Goal: Task Accomplishment & Management: Complete application form

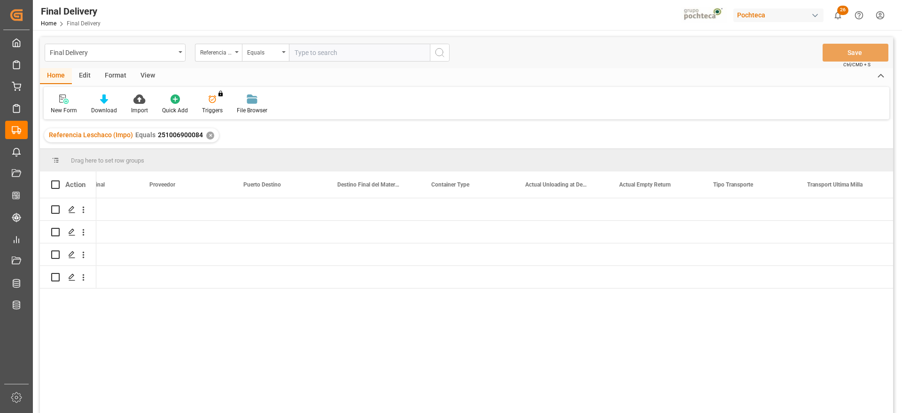
scroll to position [0, 2964]
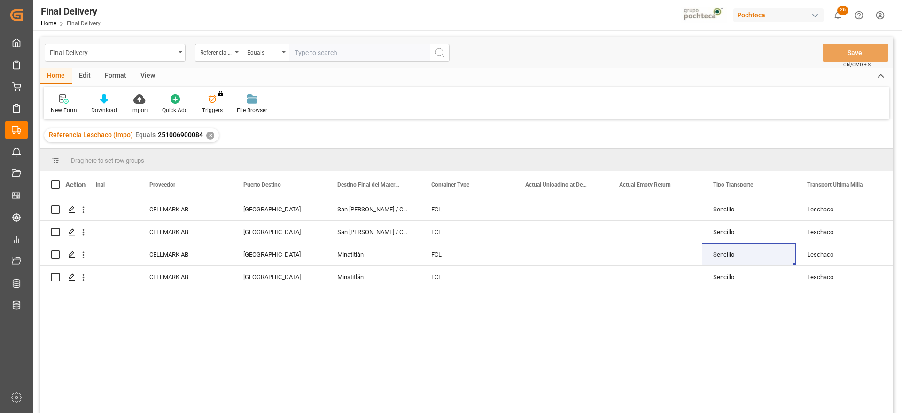
click at [208, 134] on div "✕" at bounding box center [210, 135] width 8 height 8
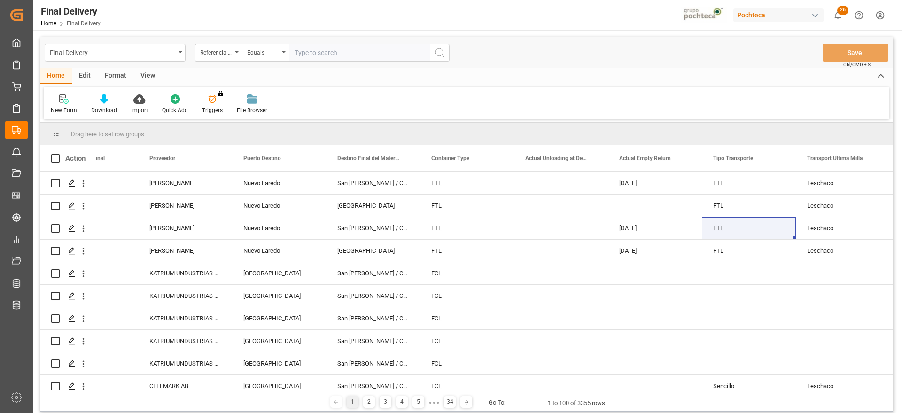
click at [320, 46] on input "text" at bounding box center [359, 53] width 141 height 18
paste input "251006900390"
type input "251006900390"
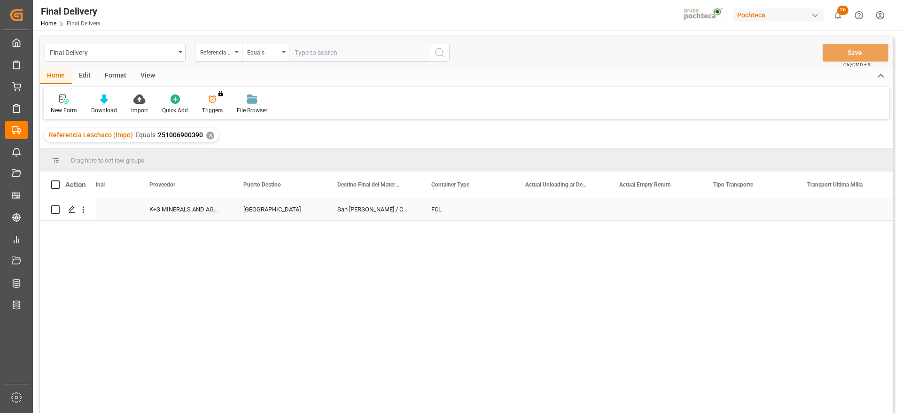
click at [334, 210] on div "San [PERSON_NAME] / CDMX" at bounding box center [373, 209] width 94 height 22
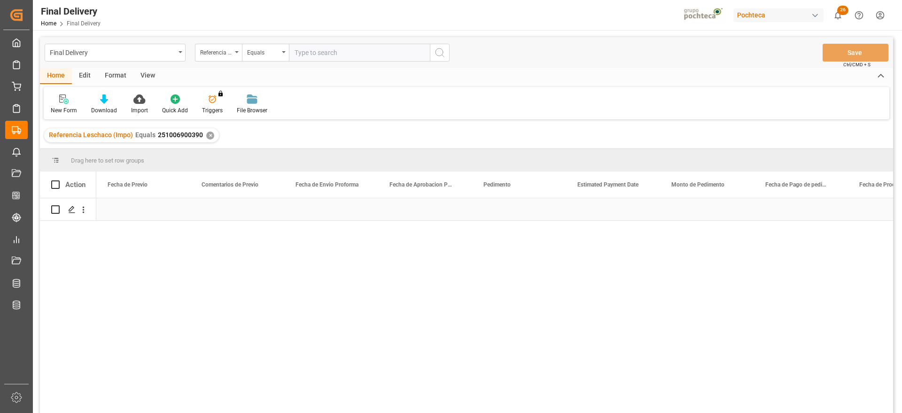
scroll to position [0, 1784]
click at [605, 211] on div "Press SPACE to select this row." at bounding box center [613, 209] width 94 height 22
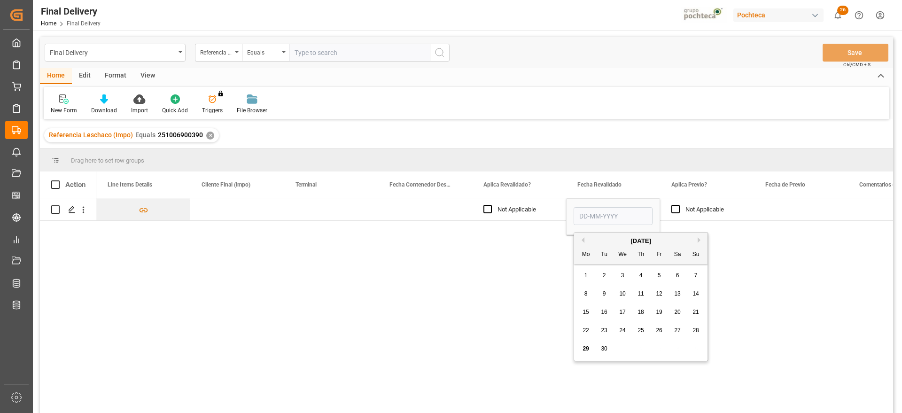
click at [581, 349] on div "29" at bounding box center [586, 348] width 12 height 11
type input "[DATE]"
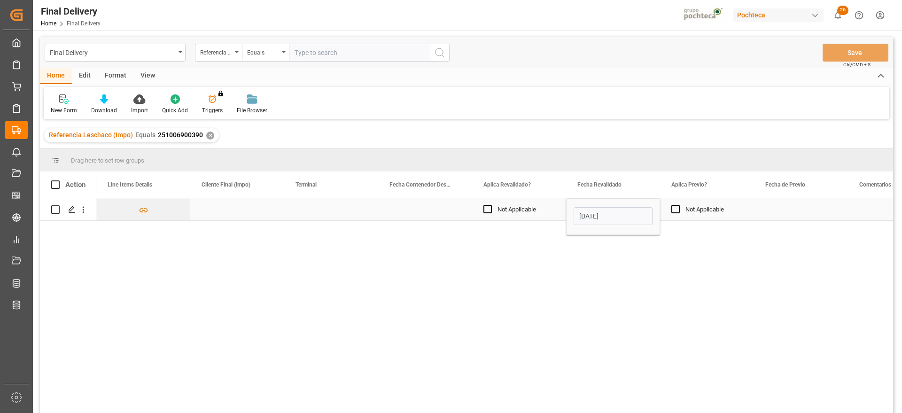
click at [797, 208] on div "Press SPACE to select this row." at bounding box center [801, 209] width 94 height 22
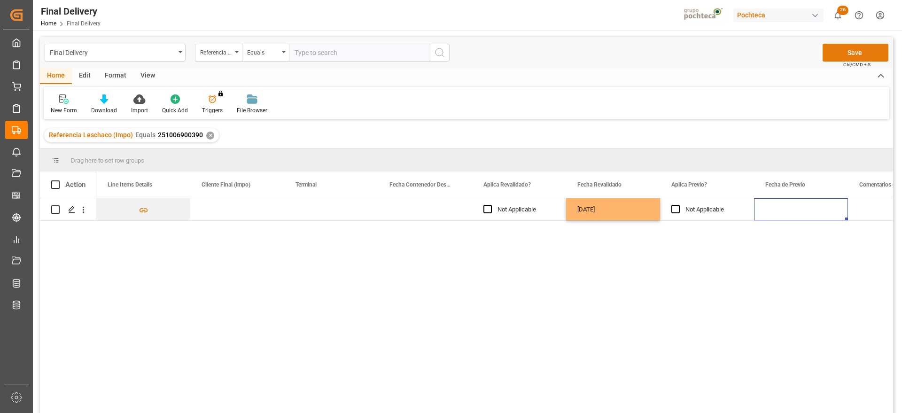
click at [834, 54] on button "Save" at bounding box center [855, 53] width 66 height 18
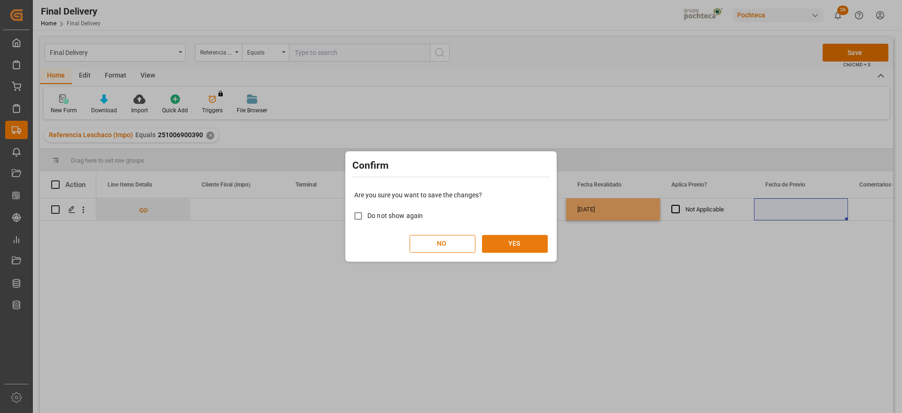
click at [525, 245] on button "YES" at bounding box center [515, 244] width 66 height 18
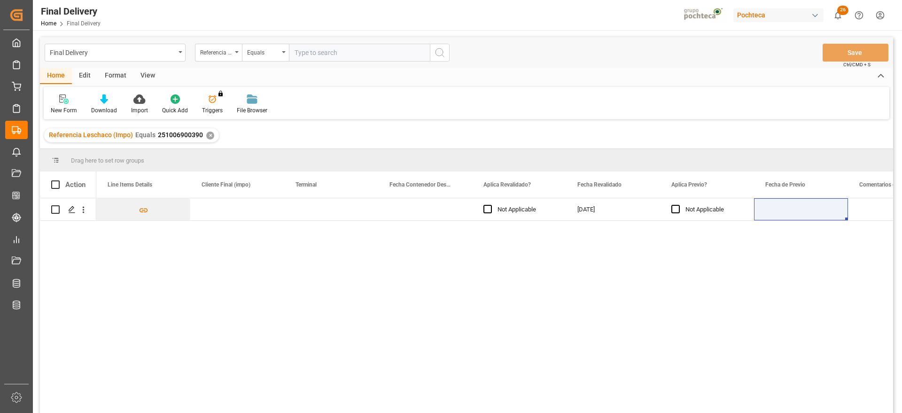
drag, startPoint x: 193, startPoint y: 305, endPoint x: 215, endPoint y: 328, distance: 31.2
click at [193, 307] on div "[PERSON_NAME] Not Applicable [DATE] Not Applicable" at bounding box center [494, 308] width 796 height 221
click at [208, 136] on div "✕" at bounding box center [210, 135] width 8 height 8
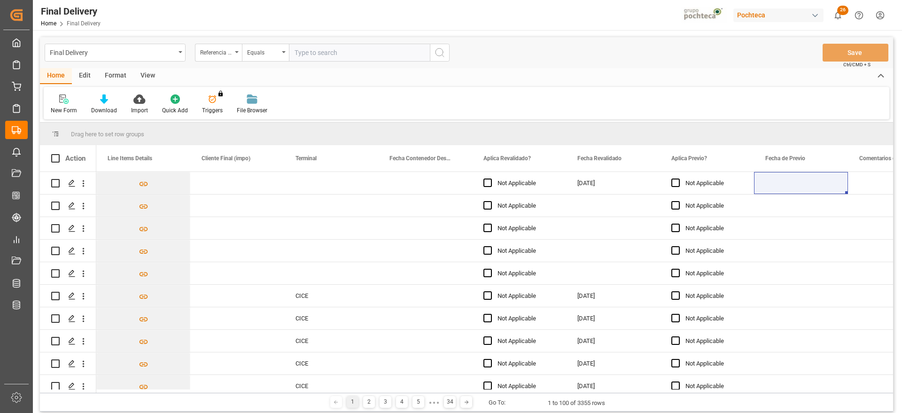
click at [336, 59] on input "text" at bounding box center [359, 53] width 141 height 18
paste input "251006900240"
type input "251006900240"
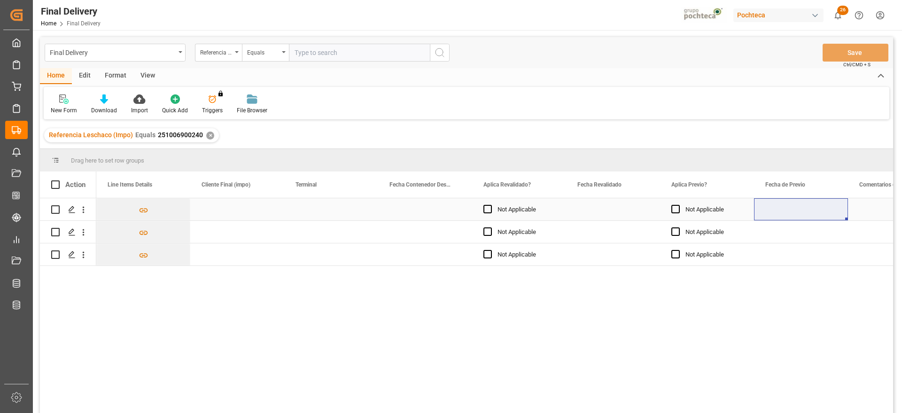
click at [277, 207] on div "Press SPACE to select this row." at bounding box center [237, 209] width 94 height 22
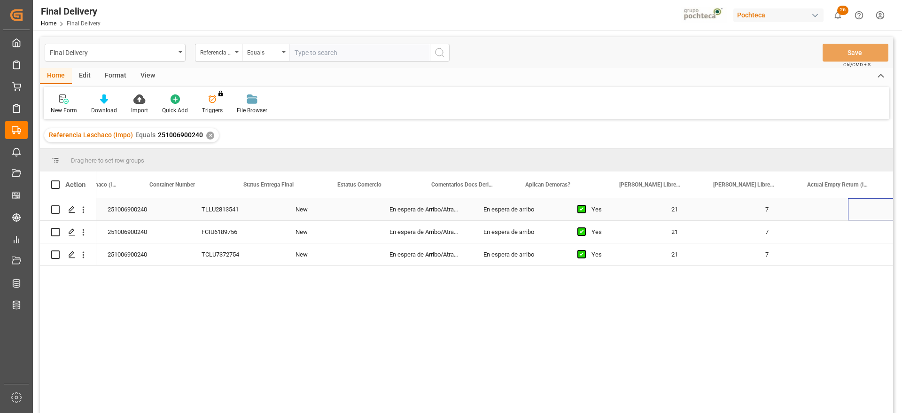
scroll to position [0, 52]
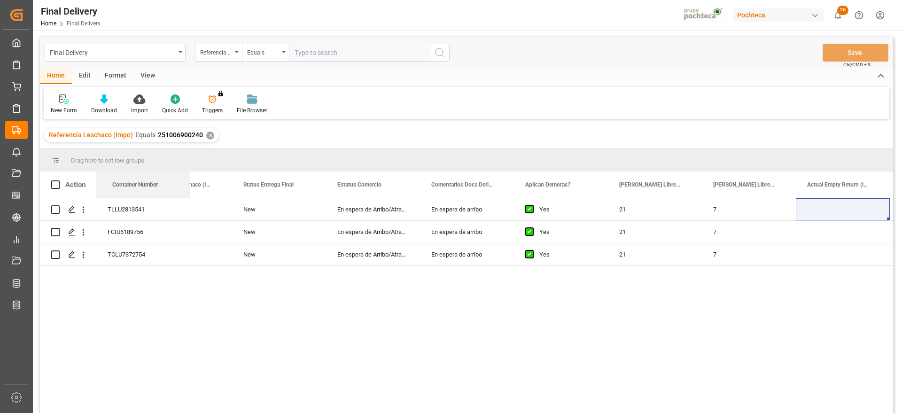
drag, startPoint x: 155, startPoint y: 183, endPoint x: 56, endPoint y: 189, distance: 99.3
click at [263, 211] on div "New" at bounding box center [279, 209] width 94 height 22
click at [809, 208] on div "Press SPACE to select this row." at bounding box center [842, 209] width 94 height 22
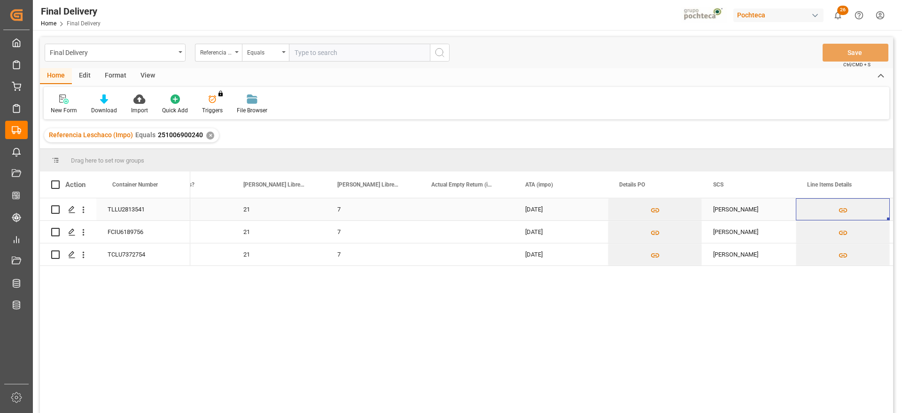
scroll to position [0, 522]
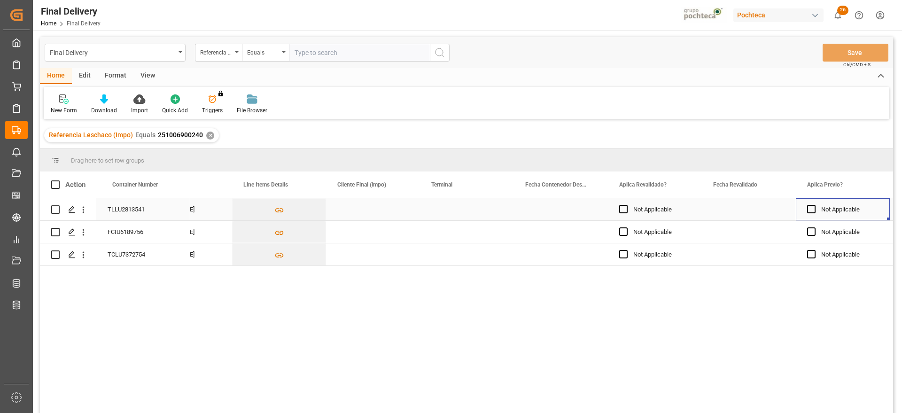
click at [470, 208] on div "Press SPACE to select this row." at bounding box center [467, 209] width 94 height 22
click at [67, 206] on div "Press SPACE to select this row." at bounding box center [71, 209] width 14 height 17
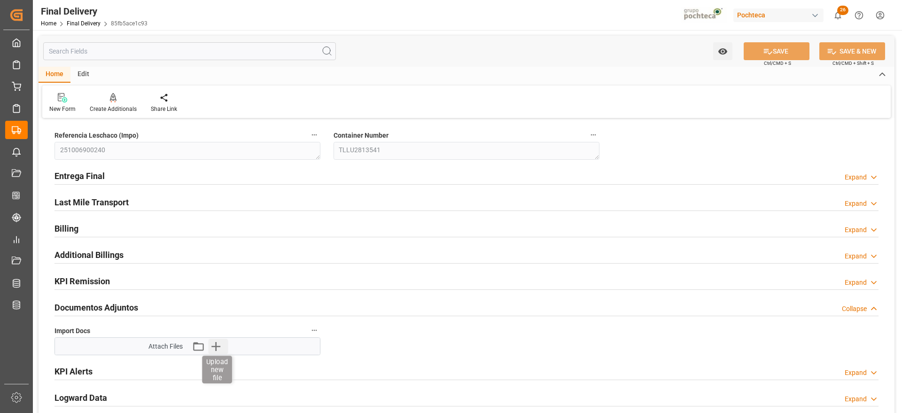
click at [210, 342] on icon "button" at bounding box center [215, 346] width 15 height 15
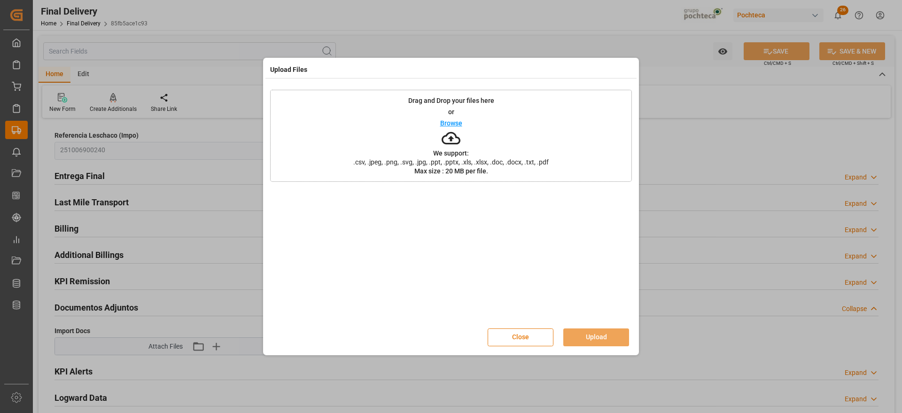
click at [528, 335] on button "Close" at bounding box center [520, 337] width 66 height 18
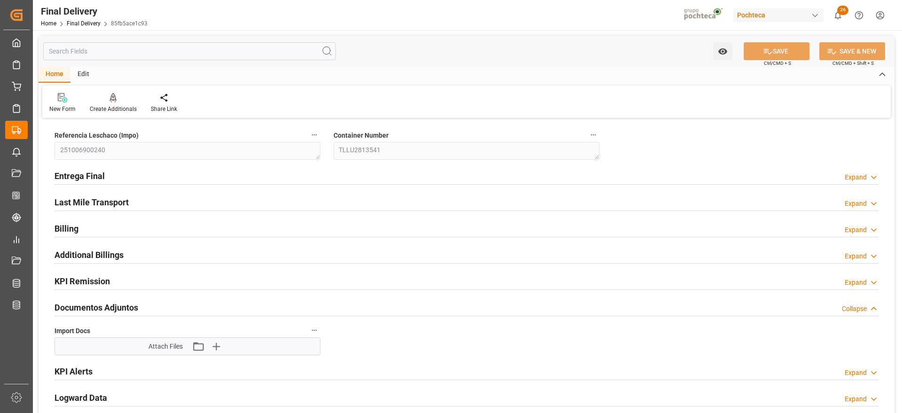
click at [189, 347] on div "Attach Files Attach existing file Upload new file" at bounding box center [187, 346] width 78 height 13
click at [200, 344] on icon "button" at bounding box center [197, 346] width 15 height 15
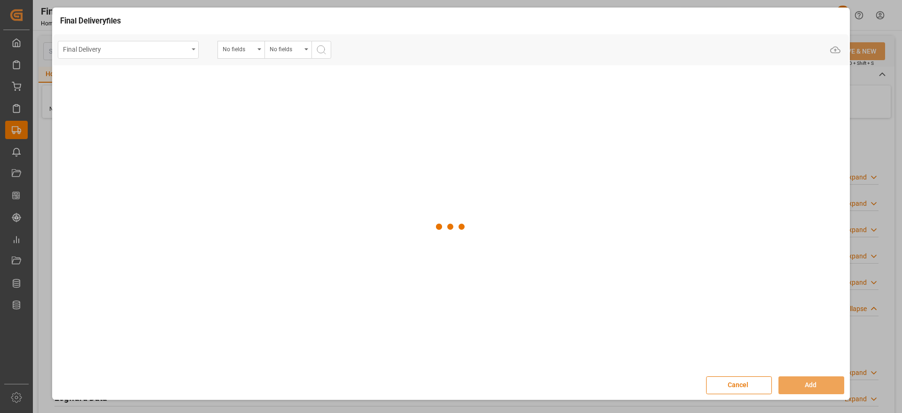
click at [133, 54] on div "Final Delivery" at bounding box center [125, 49] width 125 height 12
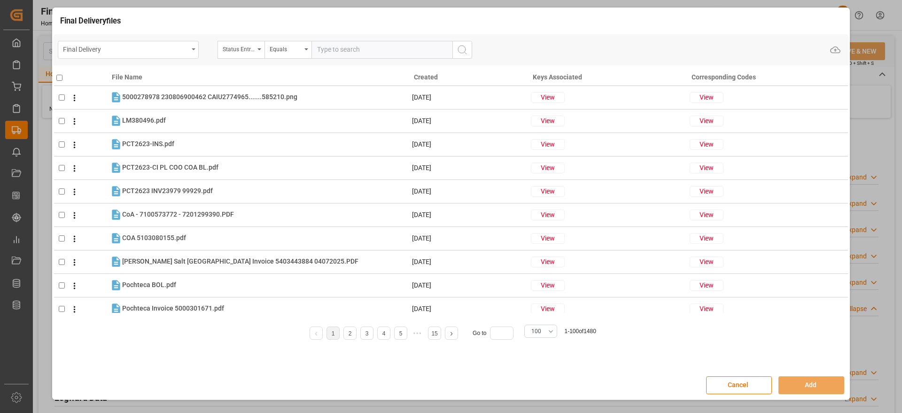
click at [162, 51] on div "Final Delivery" at bounding box center [125, 49] width 125 height 12
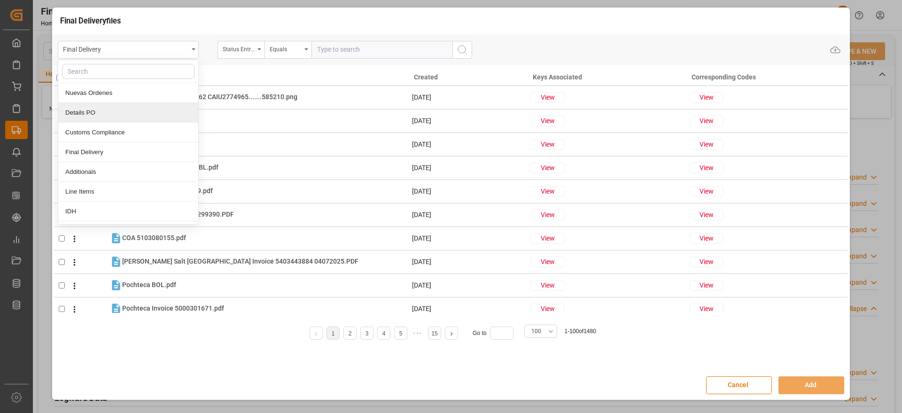
click at [129, 108] on div "Details PO" at bounding box center [128, 113] width 140 height 20
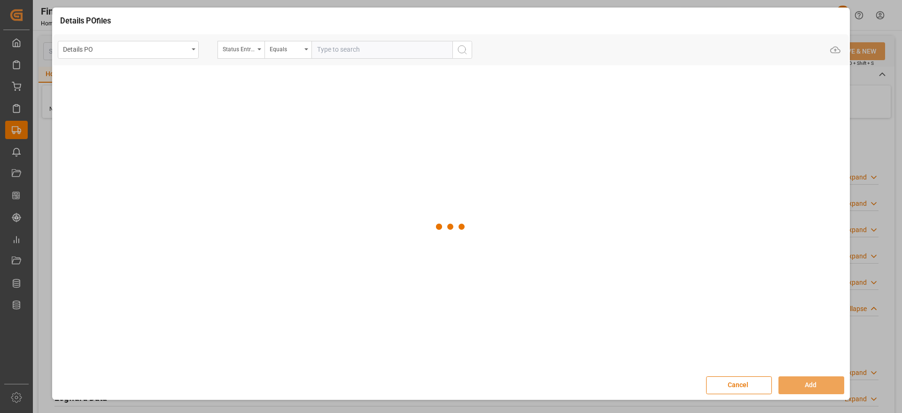
click at [333, 45] on input "text" at bounding box center [381, 50] width 141 height 18
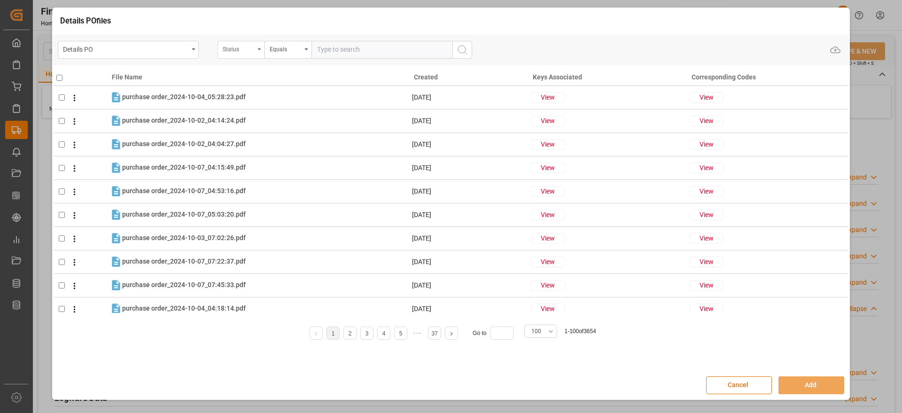
click at [236, 53] on div "Status" at bounding box center [239, 48] width 32 height 11
click at [252, 69] on input "text" at bounding box center [288, 71] width 132 height 15
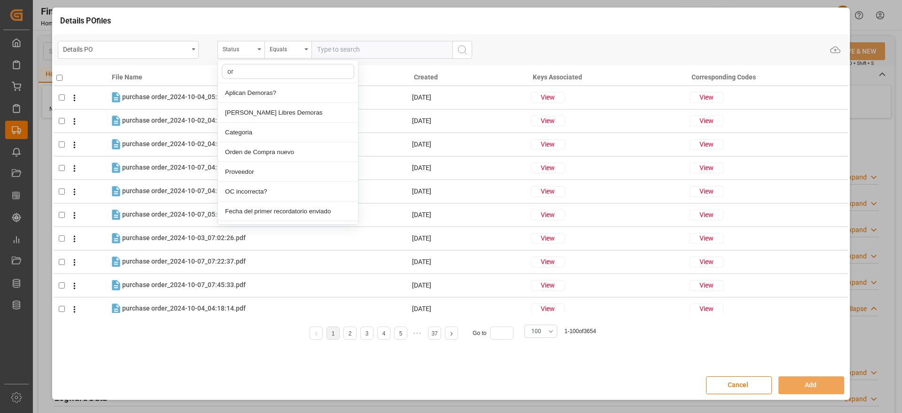
type input "ord"
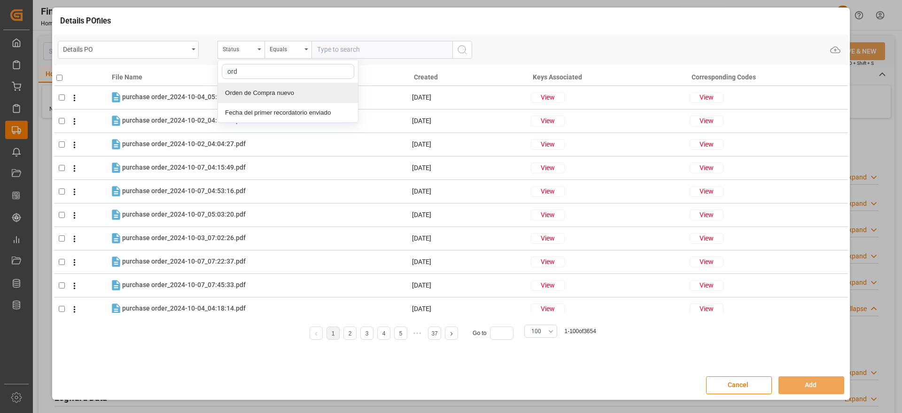
click at [301, 92] on div "Orden de Compra nuevo" at bounding box center [288, 93] width 140 height 20
click at [364, 52] on input "text" at bounding box center [381, 50] width 141 height 18
paste input "5000304098"
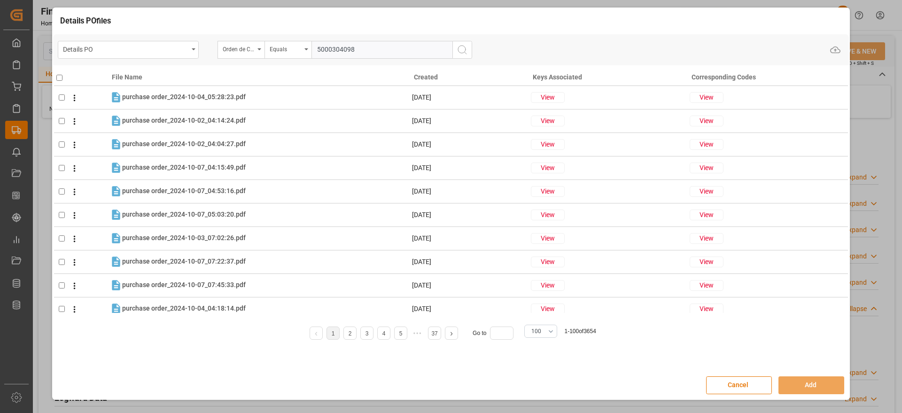
type input "5000304098"
click at [466, 52] on icon "search button" at bounding box center [461, 49] width 11 height 11
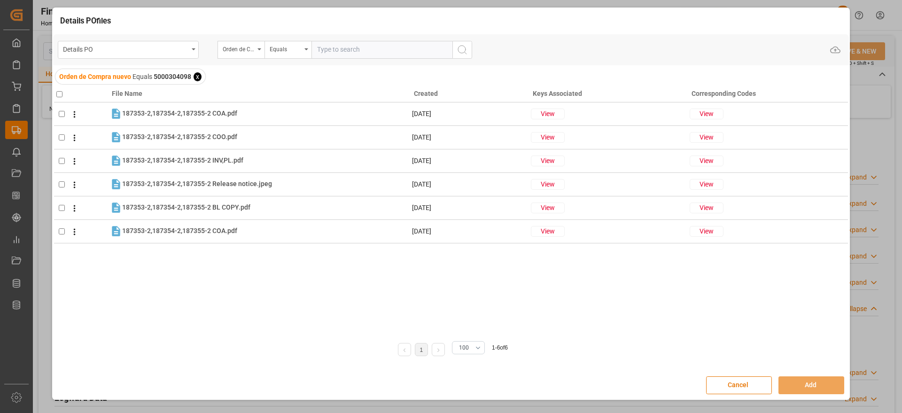
click at [58, 94] on input "checkbox" at bounding box center [59, 94] width 6 height 6
checkbox input "true"
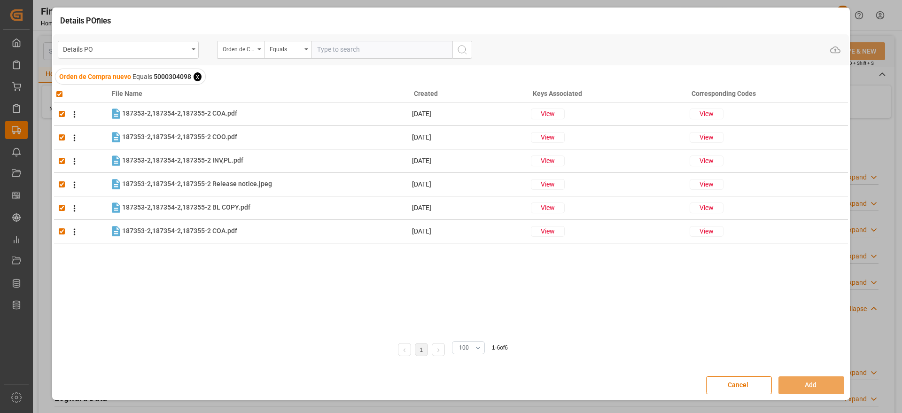
checkbox input "true"
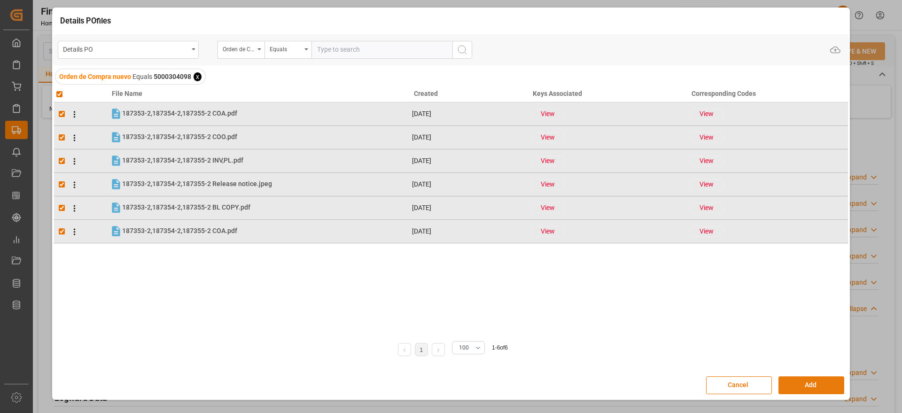
click at [815, 390] on button "Add" at bounding box center [811, 385] width 66 height 18
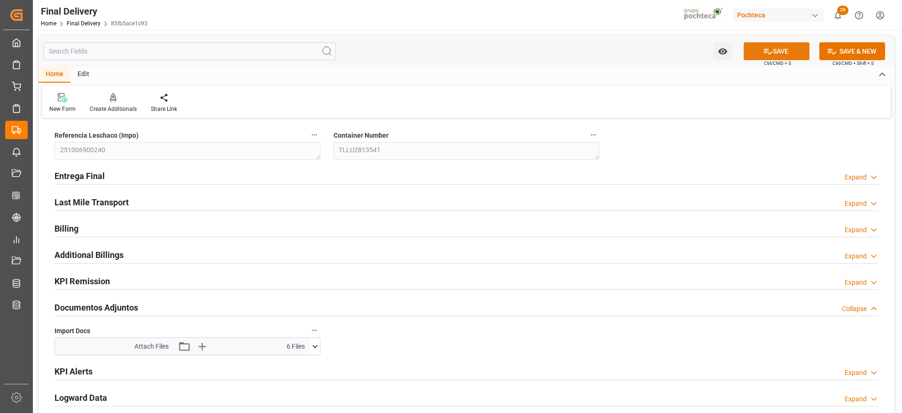
click at [779, 47] on button "SAVE" at bounding box center [776, 51] width 66 height 18
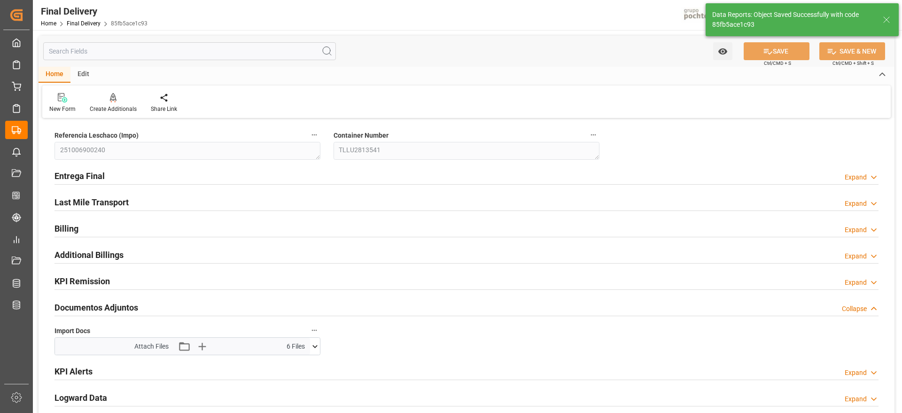
click at [886, 19] on line at bounding box center [886, 20] width 6 height 6
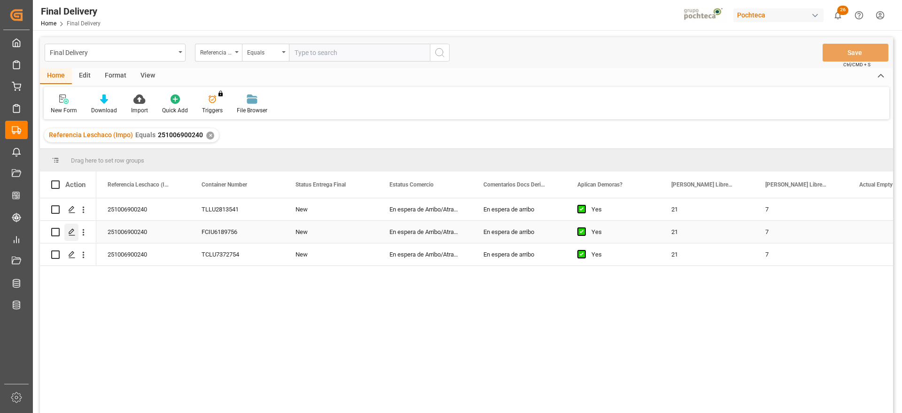
click at [71, 231] on icon "Press SPACE to select this row." at bounding box center [72, 232] width 8 height 8
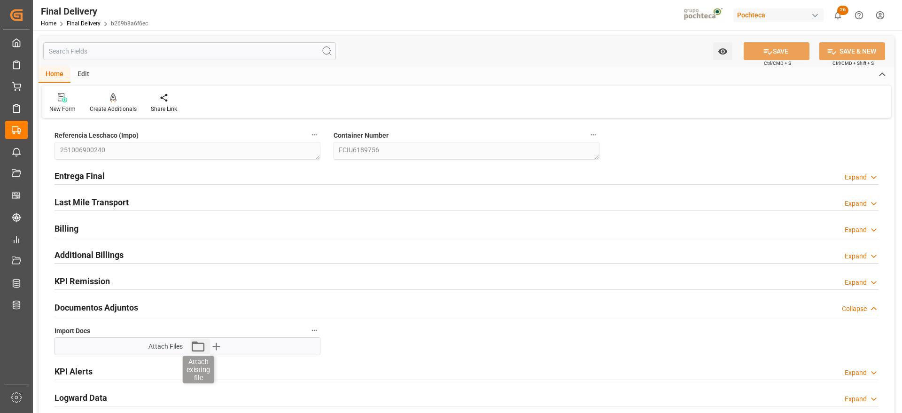
click at [191, 342] on icon "button" at bounding box center [197, 346] width 15 height 15
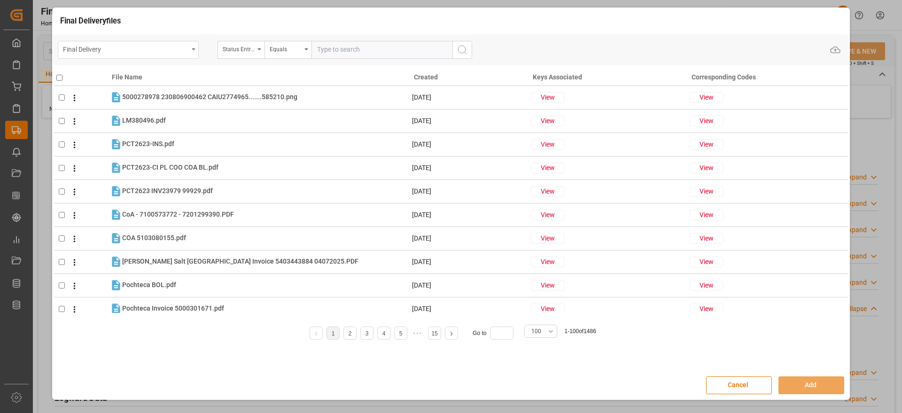
click at [130, 48] on div "Final Delivery" at bounding box center [125, 49] width 125 height 12
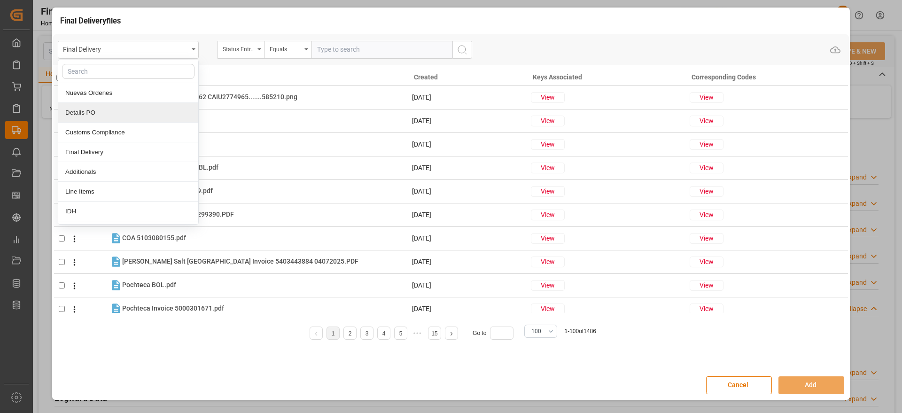
click at [111, 113] on div "Details PO" at bounding box center [128, 113] width 140 height 20
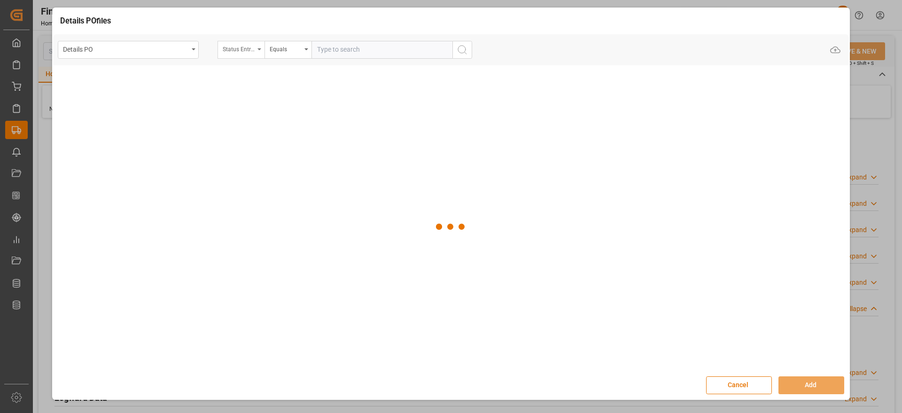
click at [241, 51] on div "Status Entrega Final" at bounding box center [239, 48] width 32 height 11
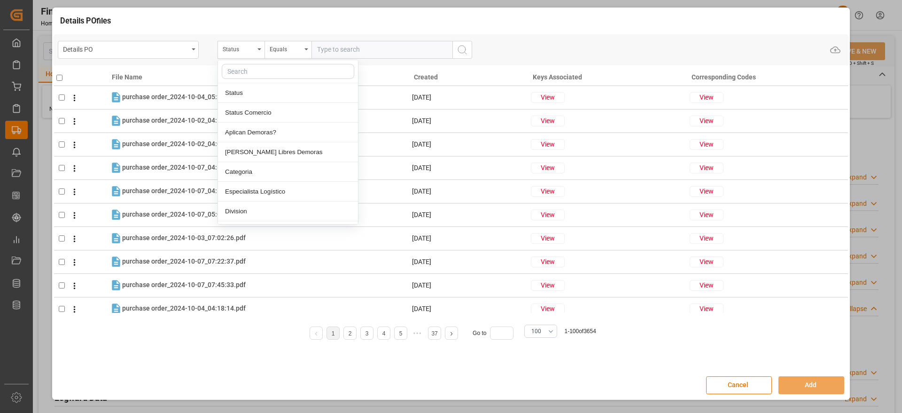
click at [250, 73] on input "text" at bounding box center [288, 71] width 132 height 15
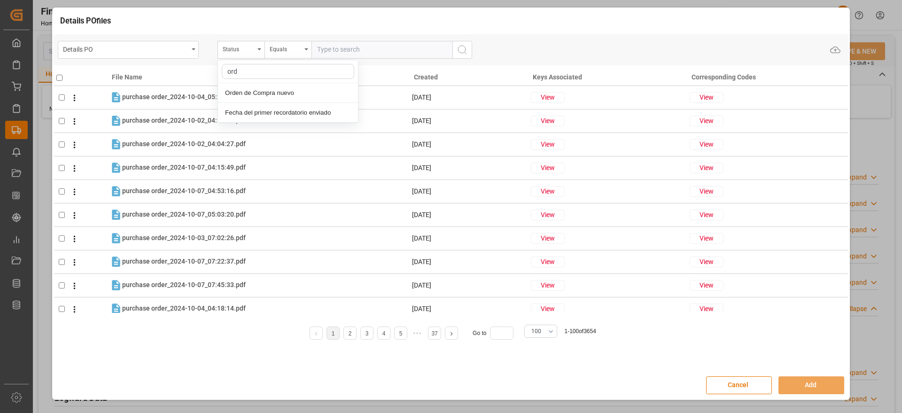
type input "orde"
drag, startPoint x: 253, startPoint y: 93, endPoint x: 362, endPoint y: 77, distance: 110.0
click at [253, 93] on div "Orden de Compra nuevo" at bounding box center [288, 93] width 140 height 20
click at [353, 51] on input "text" at bounding box center [381, 50] width 141 height 18
paste input "5000304097"
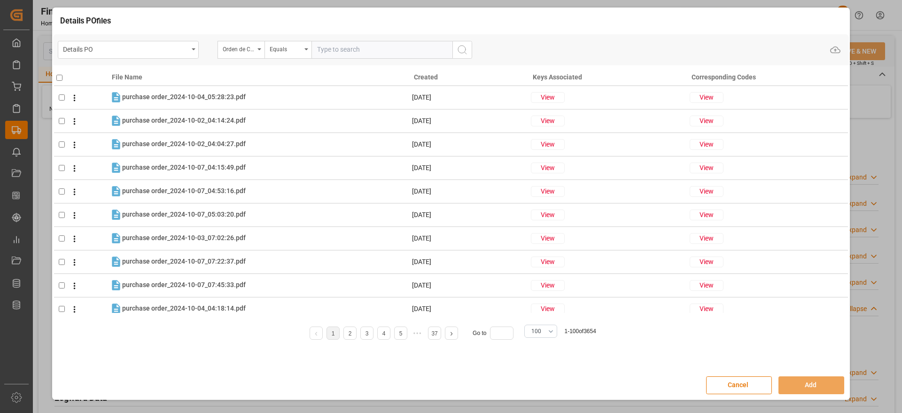
type input "5000304097"
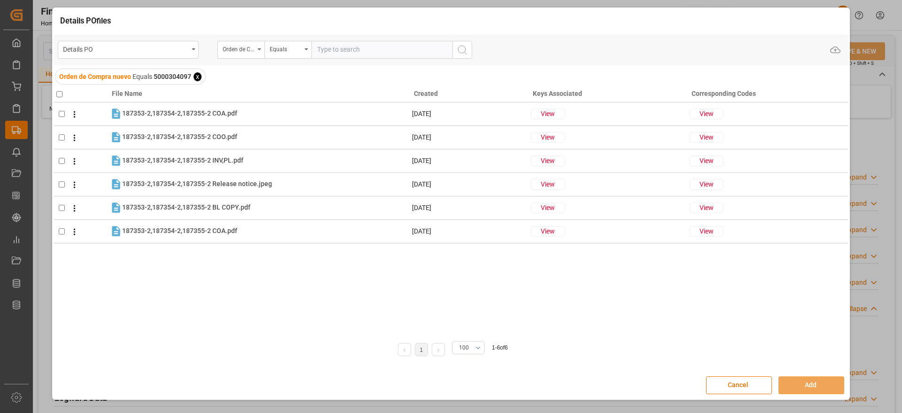
click at [58, 91] on input "checkbox" at bounding box center [59, 94] width 6 height 6
checkbox input "true"
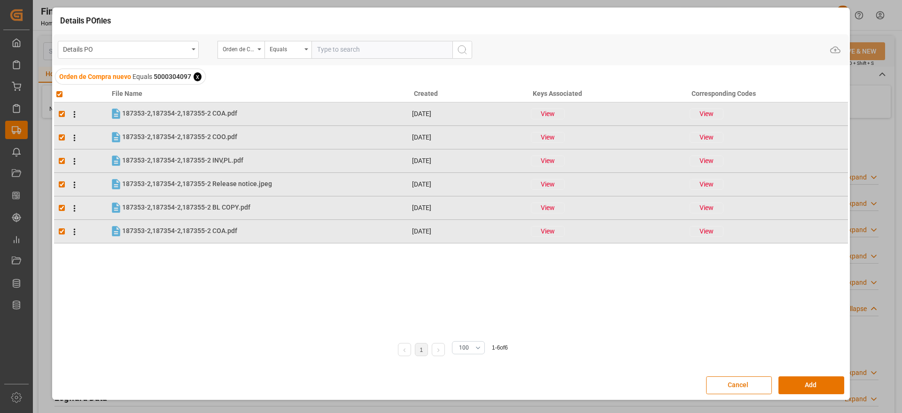
checkbox input "true"
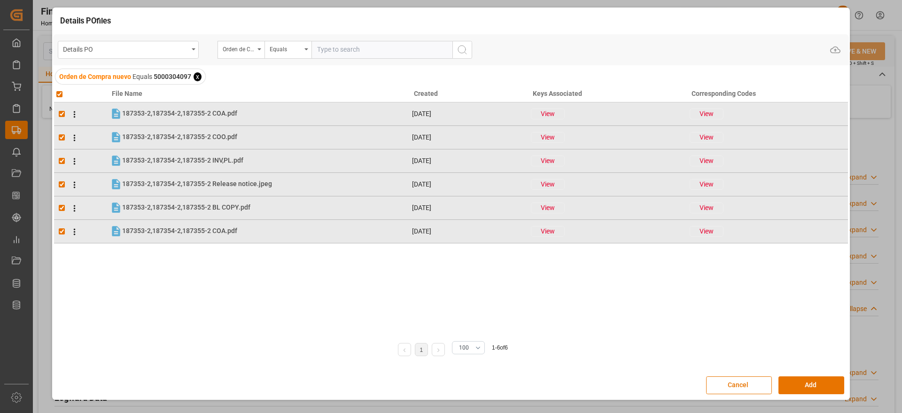
checkbox input "true"
click at [810, 382] on button "Add" at bounding box center [811, 385] width 66 height 18
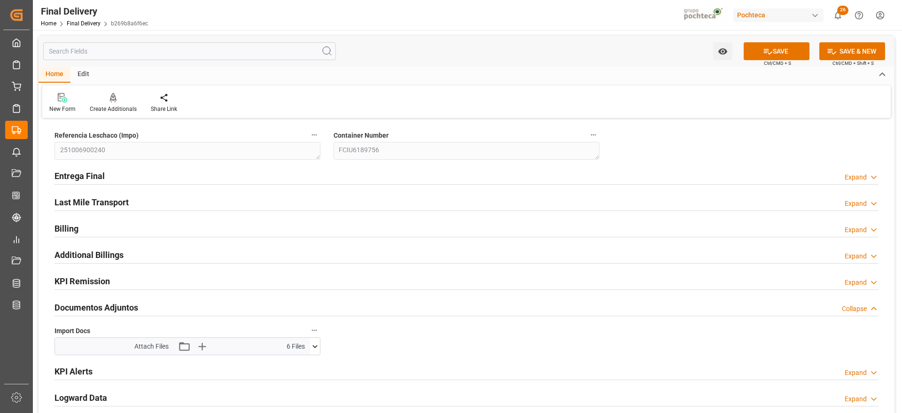
click at [781, 41] on div "Watch Option SAVE Ctrl/CMD + S SAVE & NEW Ctrl/CMD + Shift + S" at bounding box center [467, 51] width 856 height 31
click at [779, 51] on button "SAVE" at bounding box center [776, 51] width 66 height 18
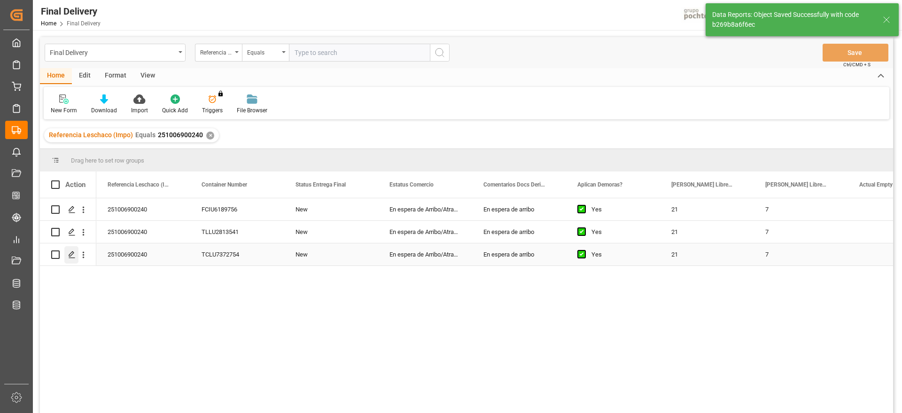
click at [71, 253] on icon "Press SPACE to select this row." at bounding box center [72, 255] width 8 height 8
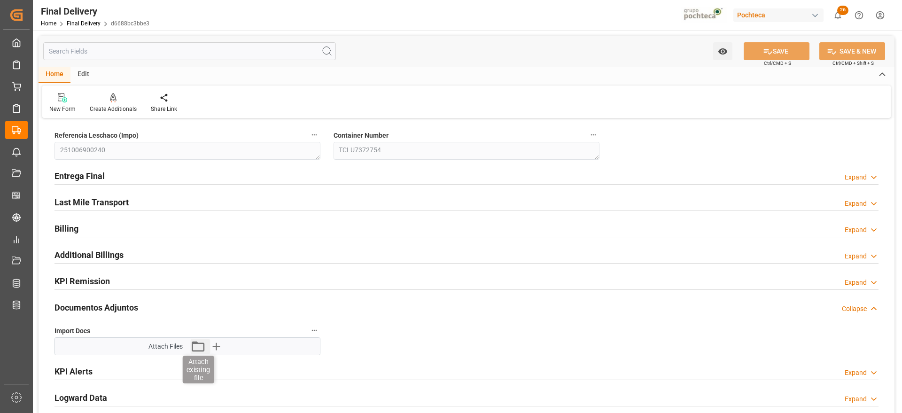
click at [197, 342] on icon "button" at bounding box center [198, 346] width 13 height 10
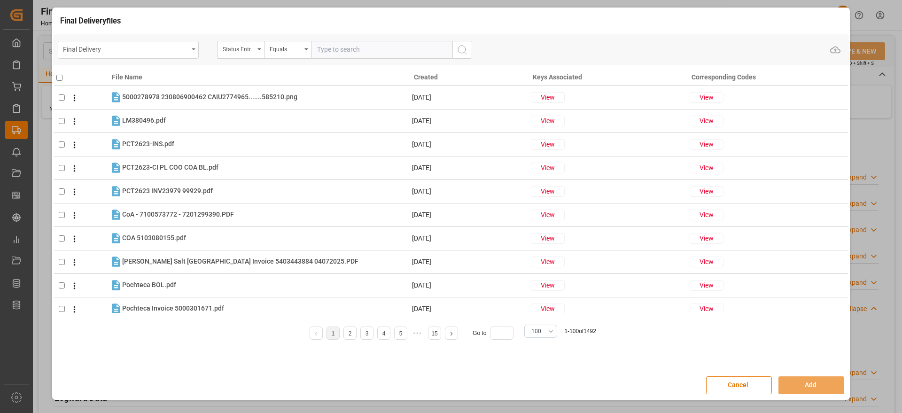
click at [148, 47] on div "Final Delivery" at bounding box center [125, 49] width 125 height 12
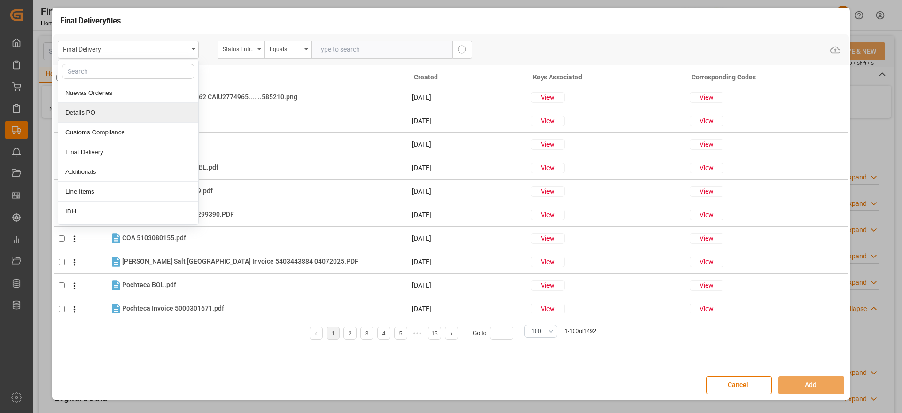
click at [124, 113] on div "Details PO" at bounding box center [128, 113] width 140 height 20
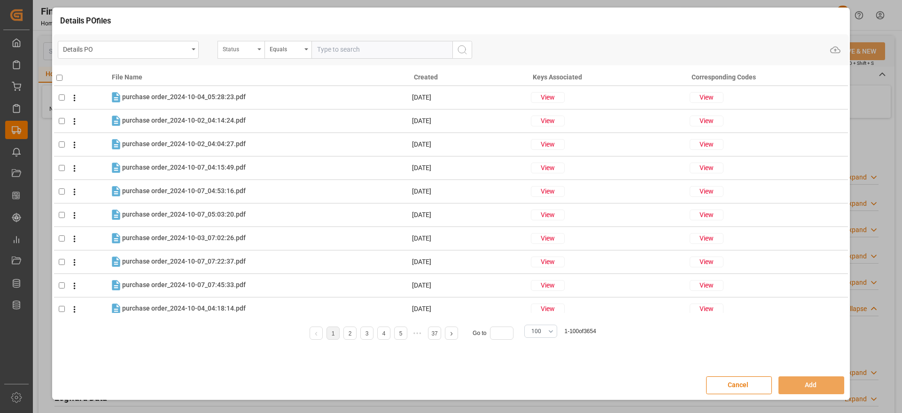
drag, startPoint x: 259, startPoint y: 46, endPoint x: 254, endPoint y: 48, distance: 5.7
click at [258, 47] on div "Status Equals" at bounding box center [344, 50] width 255 height 18
click at [234, 45] on div "Status" at bounding box center [239, 48] width 32 height 11
click at [244, 70] on input "text" at bounding box center [288, 71] width 132 height 15
type input "orde"
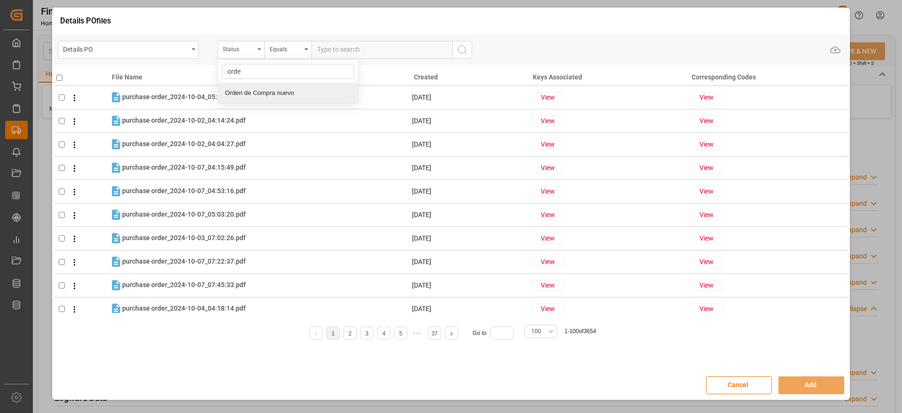
click at [262, 92] on div "Orden de Compra nuevo" at bounding box center [288, 93] width 140 height 20
click at [369, 52] on input "text" at bounding box center [381, 50] width 141 height 18
paste input "5000304097"
type input "5000304097"
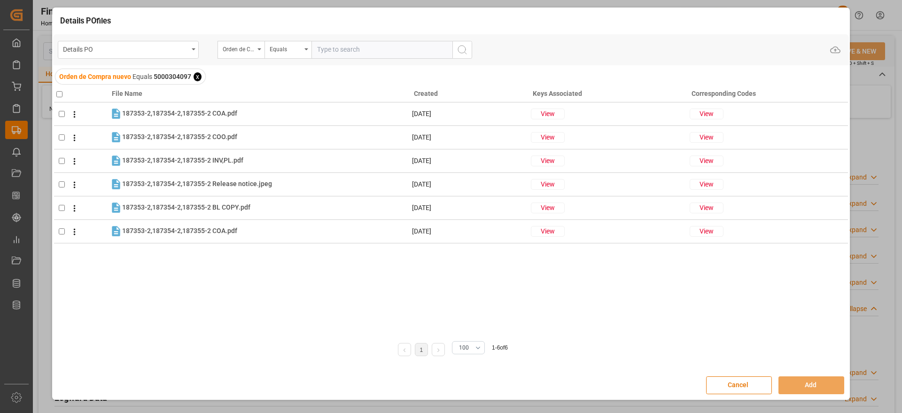
click at [58, 91] on input "checkbox" at bounding box center [59, 94] width 6 height 6
checkbox input "true"
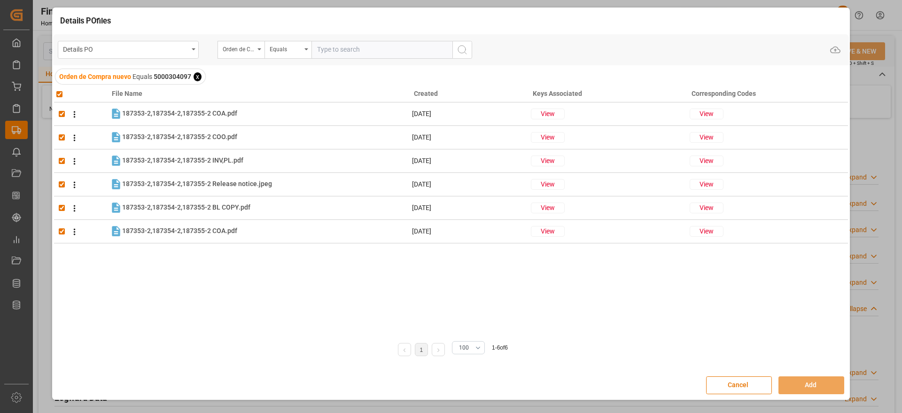
checkbox input "true"
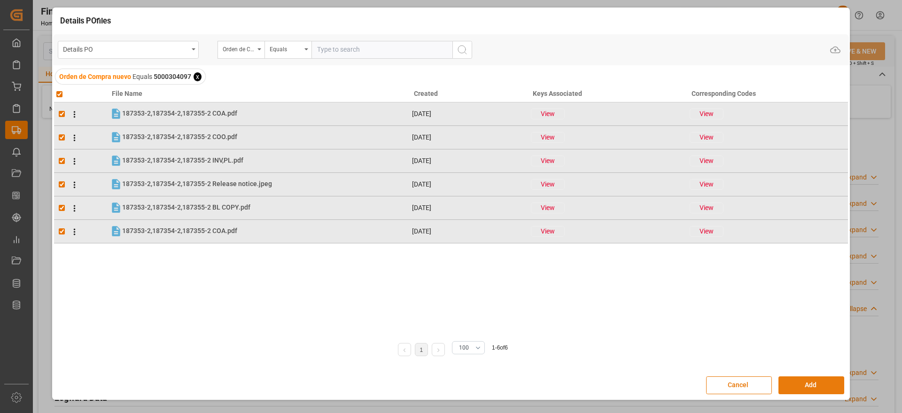
click at [809, 390] on button "Add" at bounding box center [811, 385] width 66 height 18
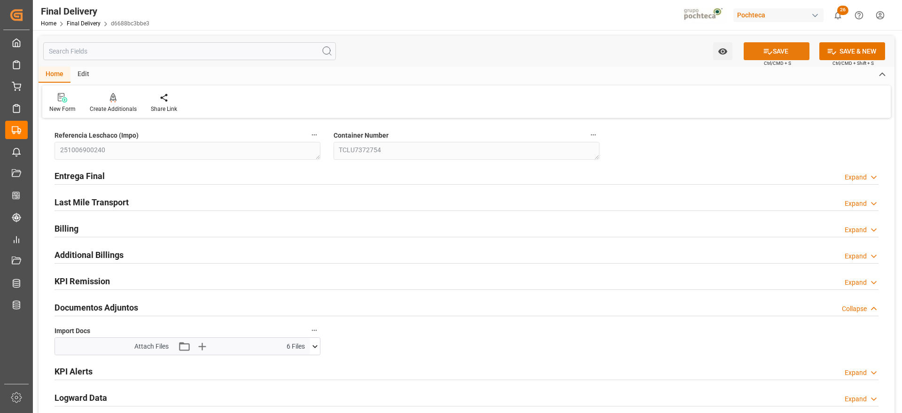
click at [784, 46] on button "SAVE" at bounding box center [776, 51] width 66 height 18
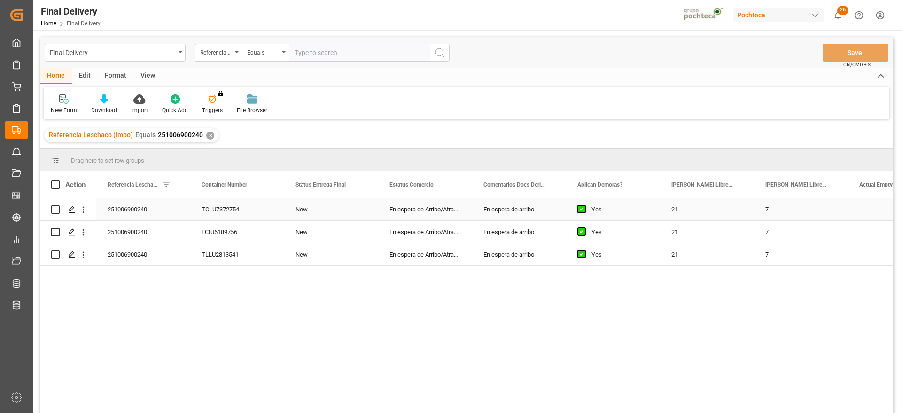
click at [139, 211] on div "251006900240" at bounding box center [143, 209] width 94 height 22
drag, startPoint x: 224, startPoint y: 183, endPoint x: 89, endPoint y: 183, distance: 134.8
click at [259, 201] on div "251006900240" at bounding box center [237, 209] width 94 height 22
click at [359, 207] on div "New" at bounding box center [331, 209] width 94 height 22
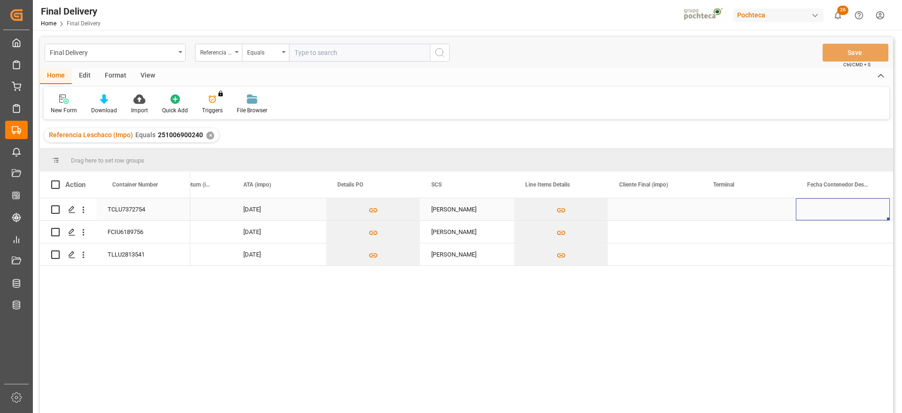
scroll to position [0, 803]
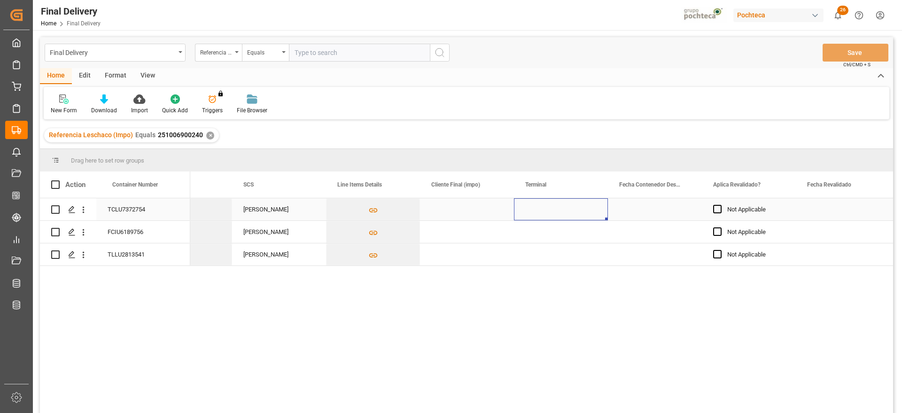
click at [549, 209] on div "Press SPACE to select this row." at bounding box center [561, 209] width 94 height 22
click at [549, 209] on input "Press SPACE to select this row." at bounding box center [560, 215] width 79 height 18
type input "CONTECON"
click at [642, 208] on div "Press SPACE to select this row." at bounding box center [655, 209] width 94 height 22
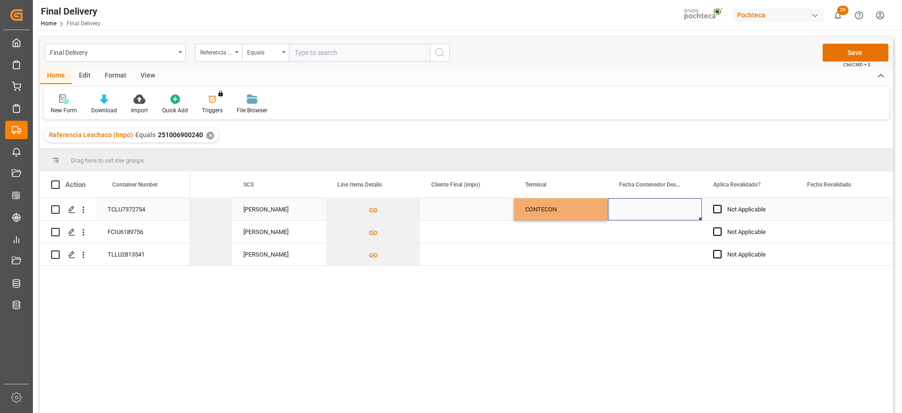
click at [550, 214] on div "CONTECON" at bounding box center [560, 210] width 71 height 22
click at [568, 232] on div "Press SPACE to select this row." at bounding box center [561, 232] width 94 height 22
click at [571, 251] on div "Press SPACE to select this row." at bounding box center [561, 254] width 94 height 22
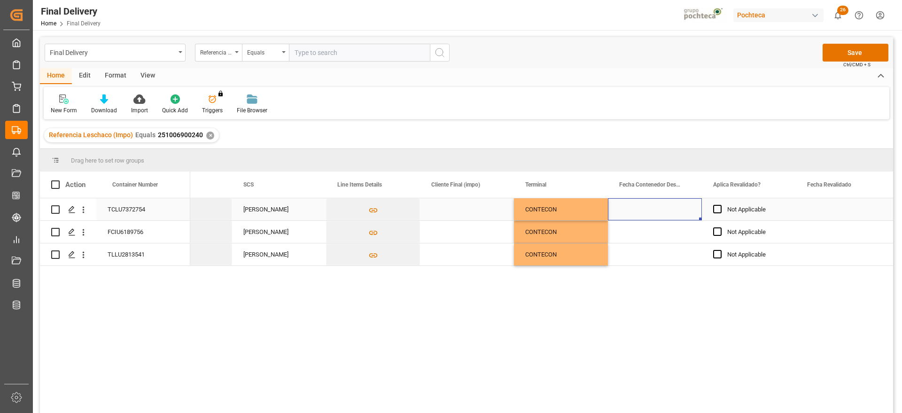
click at [668, 209] on div "Press SPACE to select this row." at bounding box center [655, 209] width 94 height 22
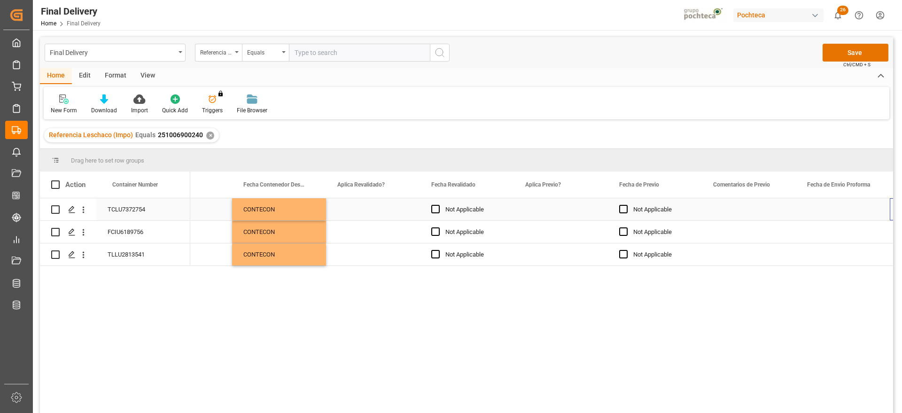
scroll to position [0, 1273]
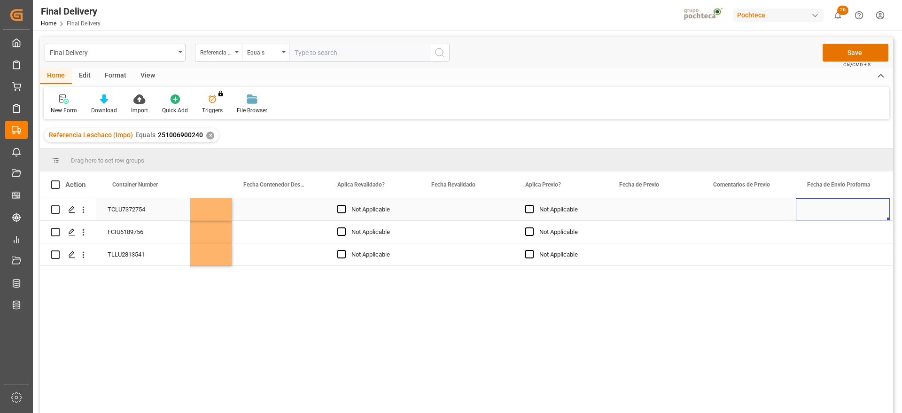
click at [456, 213] on div "Press SPACE to select this row." at bounding box center [467, 209] width 94 height 22
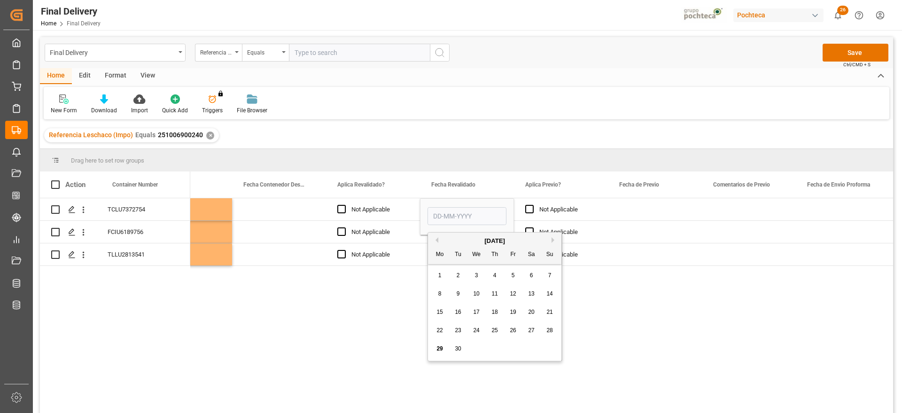
click at [442, 348] on span "29" at bounding box center [439, 348] width 6 height 7
type input "[DATE]"
click at [567, 208] on div "Not Applicable" at bounding box center [567, 210] width 57 height 22
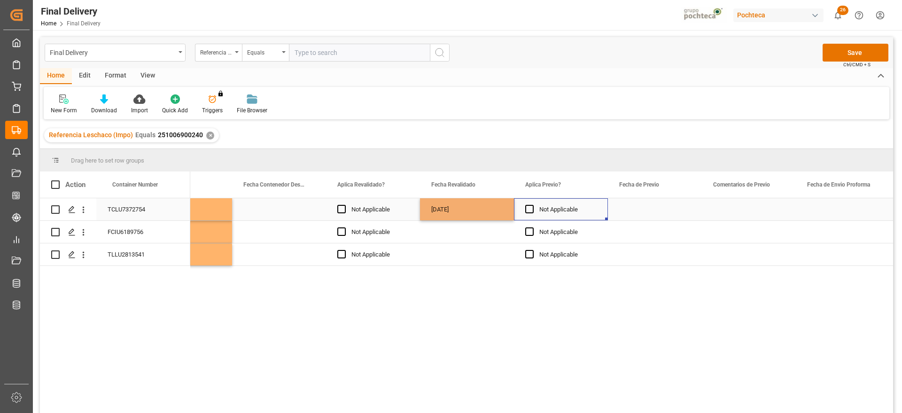
click at [479, 210] on div "[DATE]" at bounding box center [467, 209] width 94 height 22
click at [481, 239] on div "Press SPACE to select this row." at bounding box center [467, 232] width 94 height 22
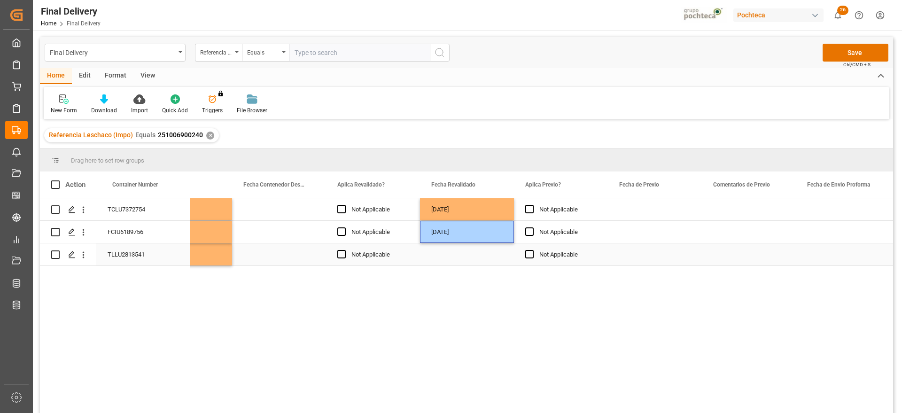
click at [479, 258] on div "Press SPACE to select this row." at bounding box center [467, 254] width 94 height 22
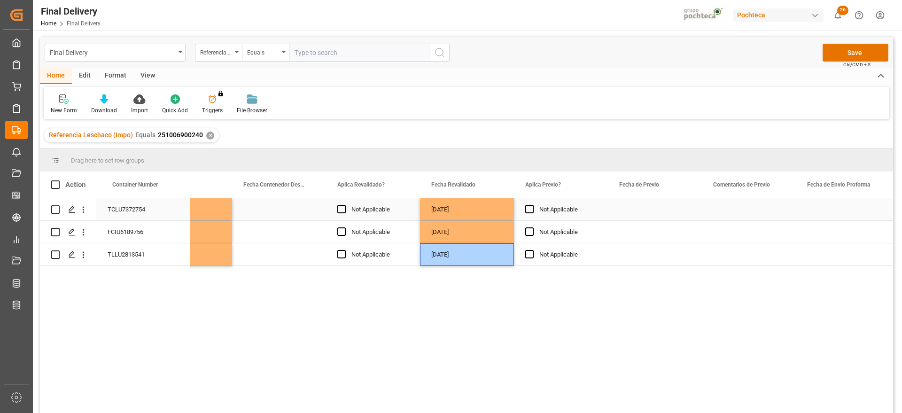
click at [593, 210] on div "Not Applicable" at bounding box center [567, 210] width 57 height 22
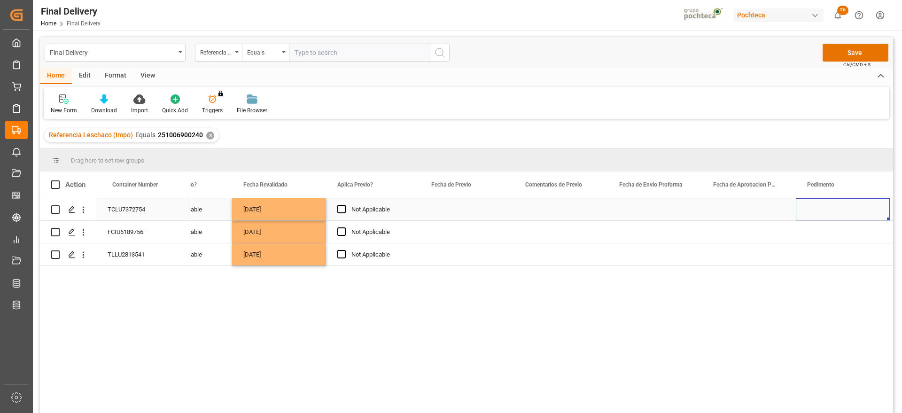
scroll to position [0, 1555]
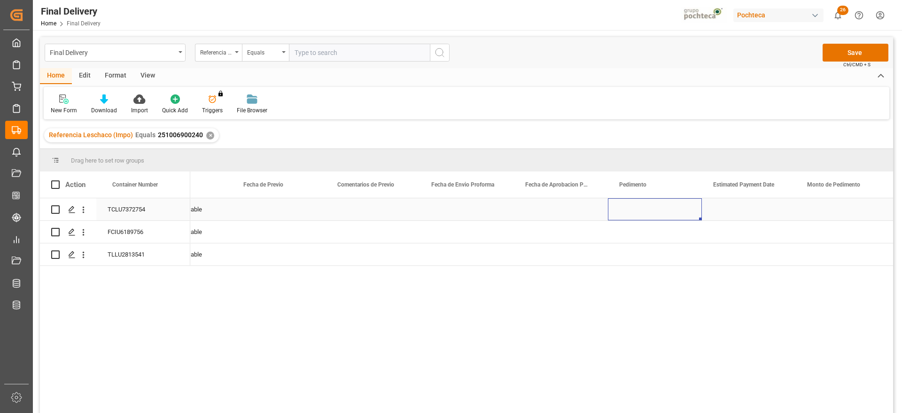
click at [659, 213] on div "Press SPACE to select this row." at bounding box center [655, 209] width 94 height 22
click at [474, 207] on div "Press SPACE to select this row." at bounding box center [467, 209] width 94 height 22
click at [476, 211] on div "Press SPACE to select this row." at bounding box center [467, 209] width 94 height 22
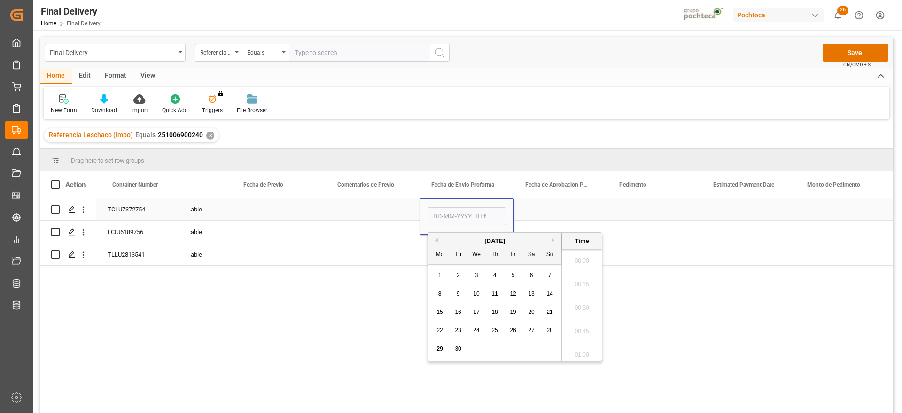
scroll to position [1342, 0]
click at [491, 325] on div "25" at bounding box center [495, 330] width 12 height 11
type input "[DATE] 00:00"
click at [542, 212] on div "Press SPACE to select this row." at bounding box center [561, 209] width 94 height 22
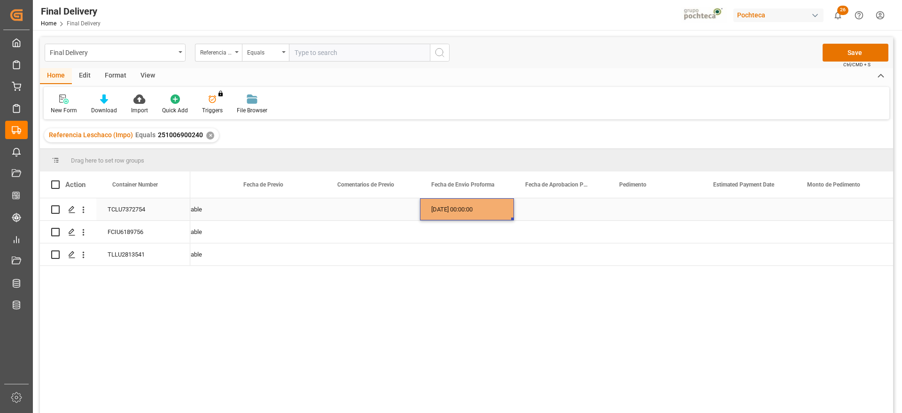
click at [481, 210] on div "[DATE] 00:00:00" at bounding box center [467, 209] width 94 height 22
click at [537, 204] on div "Press SPACE to select this row." at bounding box center [561, 209] width 94 height 22
click at [474, 216] on div "[DATE] 00:00:00" at bounding box center [467, 209] width 94 height 22
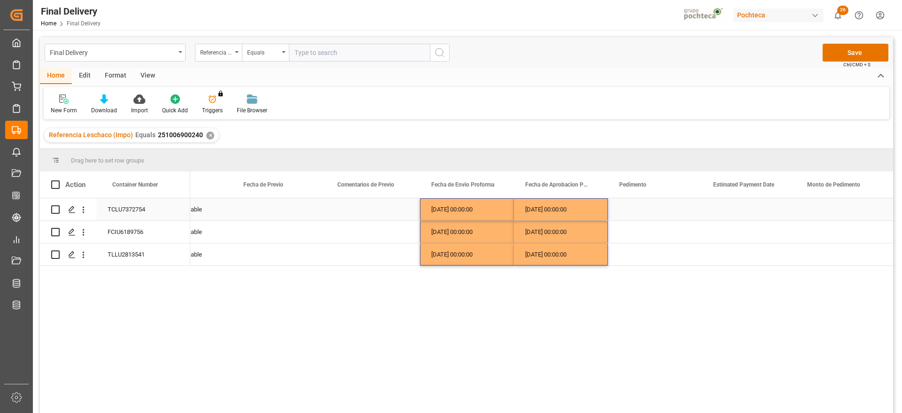
click at [640, 211] on div "Press SPACE to select this row." at bounding box center [655, 209] width 94 height 22
click at [654, 251] on div "Press SPACE to select this row." at bounding box center [655, 254] width 94 height 22
click at [641, 207] on div "Press SPACE to select this row." at bounding box center [655, 209] width 94 height 22
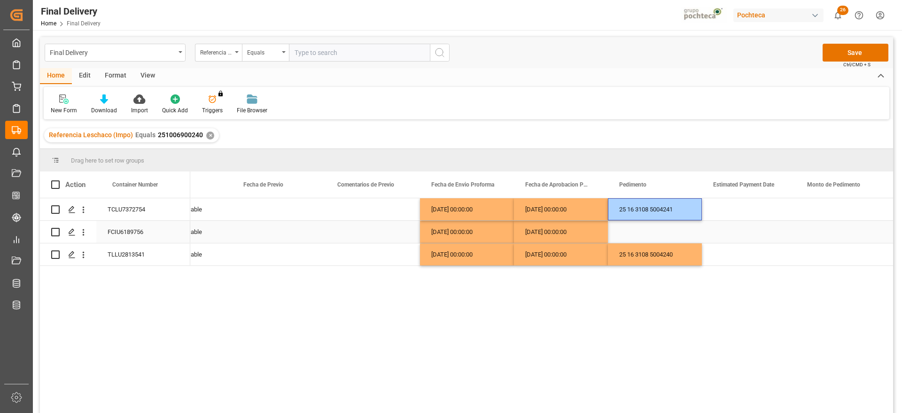
click at [648, 226] on div "Press SPACE to select this row." at bounding box center [655, 232] width 94 height 22
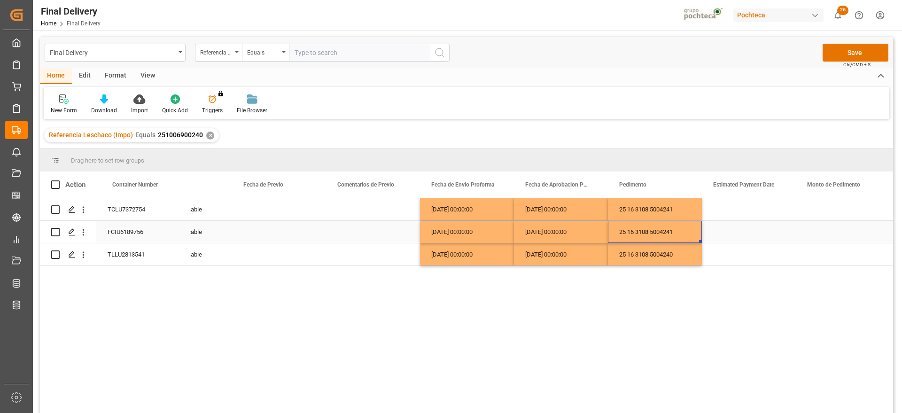
click at [672, 233] on div "25 16 3108 5004241" at bounding box center [655, 232] width 94 height 22
click at [683, 236] on input "25 16 3108 5004241" at bounding box center [654, 237] width 79 height 18
type input "25 16 3108 5004242"
click at [754, 208] on div "Press SPACE to select this row." at bounding box center [749, 209] width 94 height 22
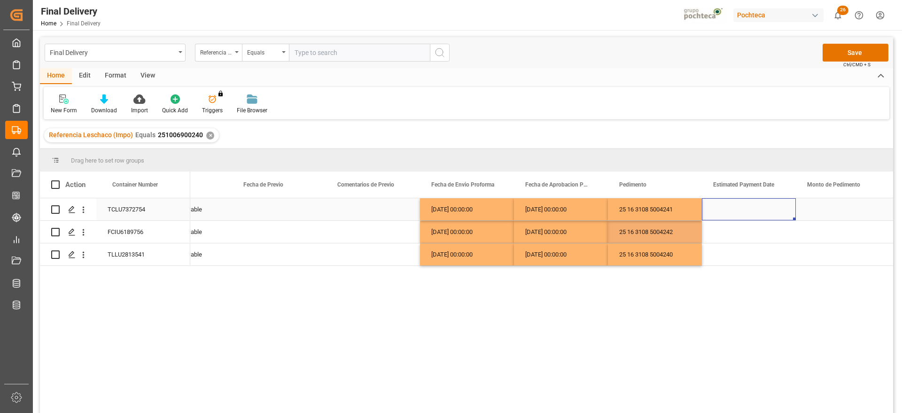
click at [757, 210] on div "Press SPACE to select this row." at bounding box center [749, 209] width 94 height 22
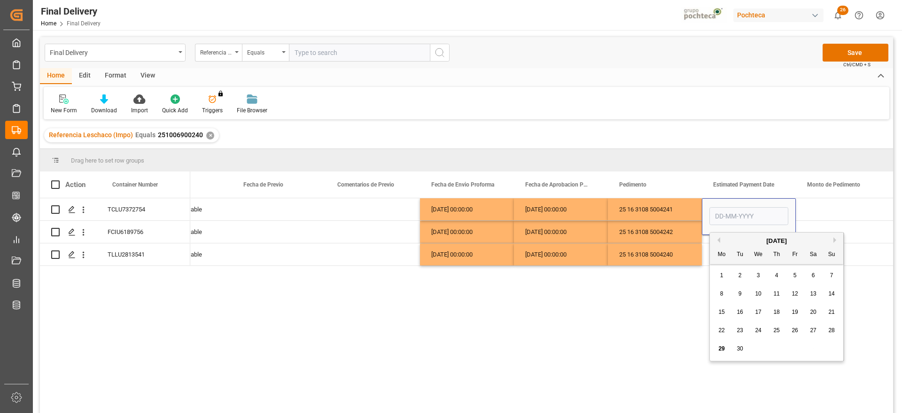
click at [716, 350] on div "29" at bounding box center [722, 348] width 12 height 11
type input "[DATE]"
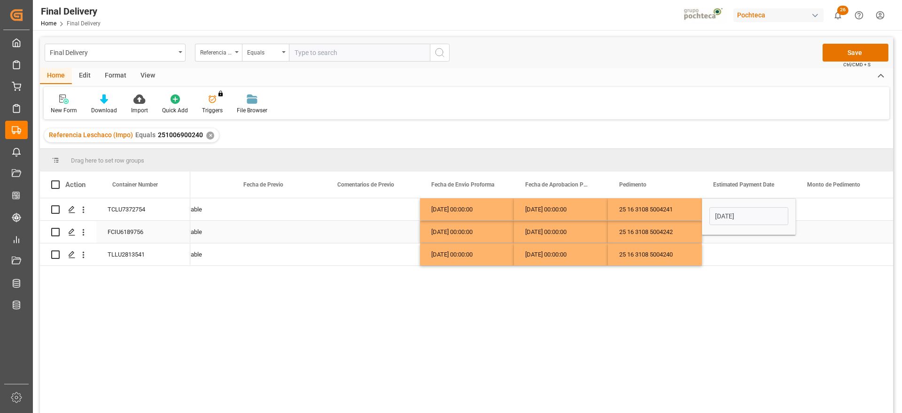
click at [811, 204] on div "Press SPACE to select this row." at bounding box center [842, 209] width 94 height 22
click at [753, 208] on div "[DATE]" at bounding box center [749, 209] width 94 height 22
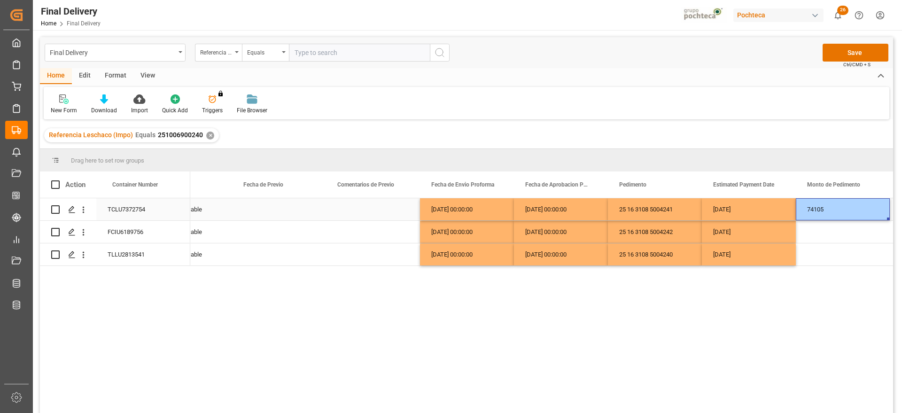
click at [832, 217] on div "74105" at bounding box center [842, 209] width 94 height 22
click at [828, 236] on div "Press SPACE to select this row." at bounding box center [842, 232] width 94 height 22
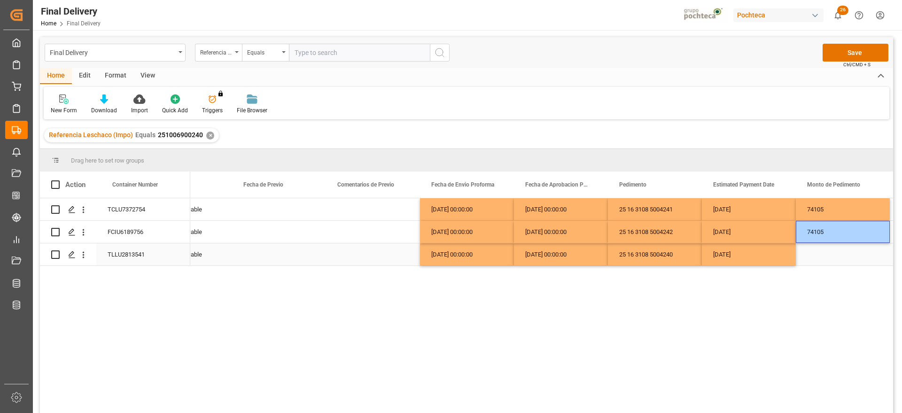
click at [835, 255] on div "Press SPACE to select this row." at bounding box center [842, 254] width 94 height 22
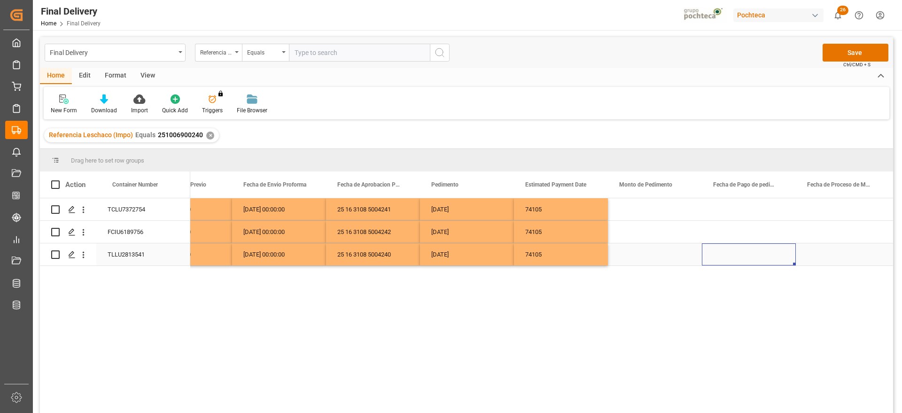
scroll to position [0, 1931]
click at [664, 210] on div "Press SPACE to select this row." at bounding box center [655, 209] width 94 height 22
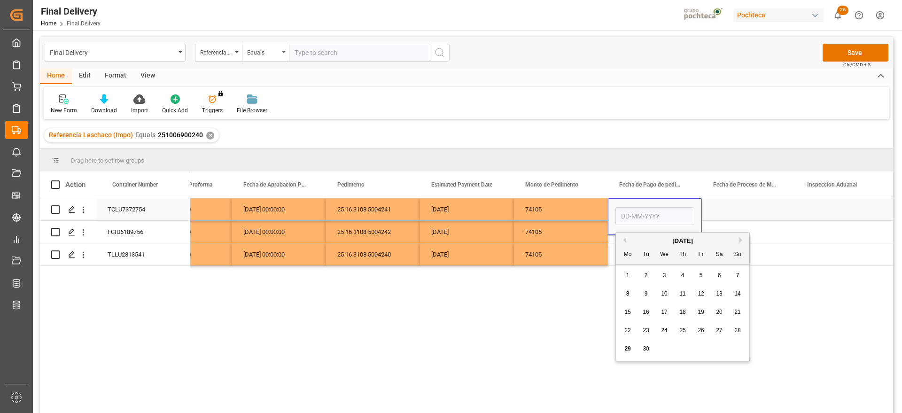
click at [453, 201] on div "[DATE]" at bounding box center [467, 209] width 94 height 22
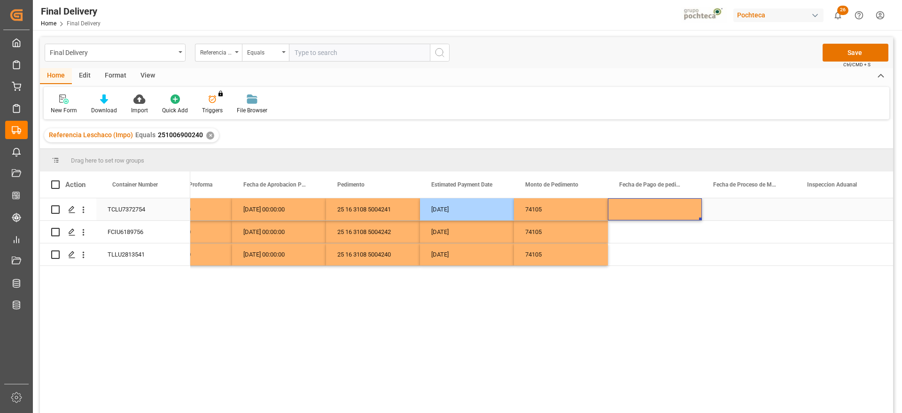
click at [672, 208] on div "Press SPACE to select this row." at bounding box center [655, 209] width 94 height 22
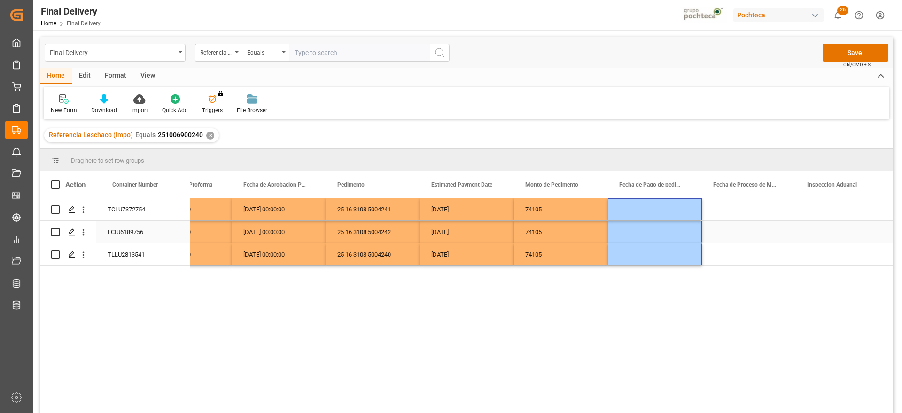
click at [768, 223] on div "Press SPACE to select this row." at bounding box center [749, 232] width 94 height 22
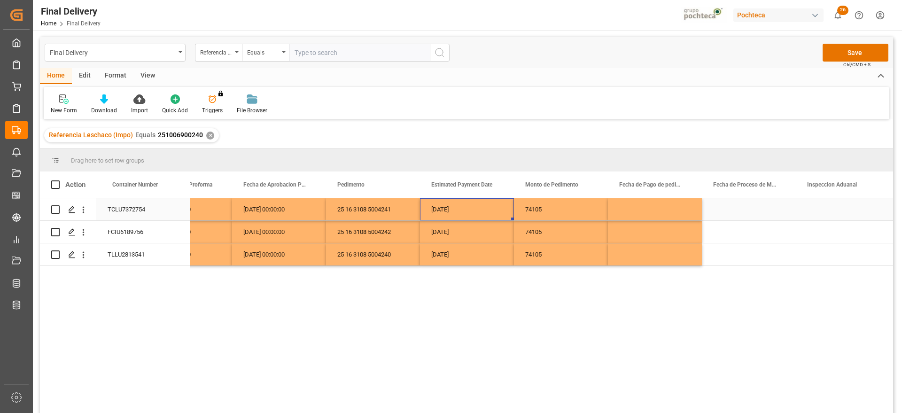
click at [436, 209] on div "[DATE]" at bounding box center [467, 209] width 94 height 22
click at [619, 207] on div "Press SPACE to select this row." at bounding box center [655, 209] width 94 height 22
click at [840, 239] on div "Press SPACE to select this row." at bounding box center [842, 232] width 94 height 22
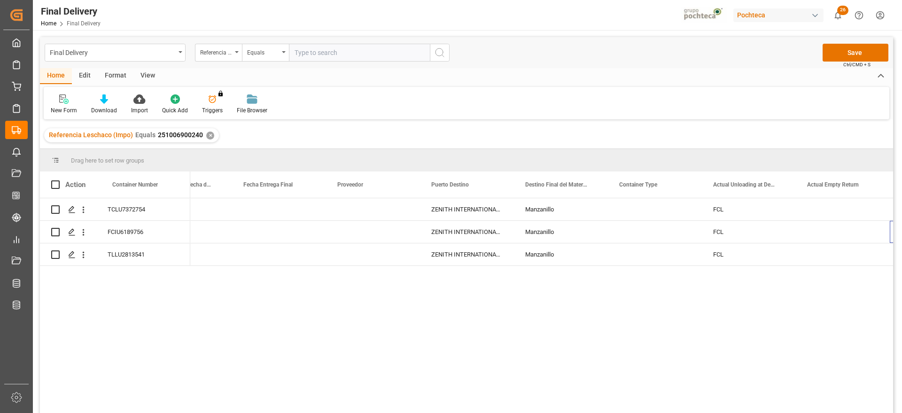
scroll to position [0, 2776]
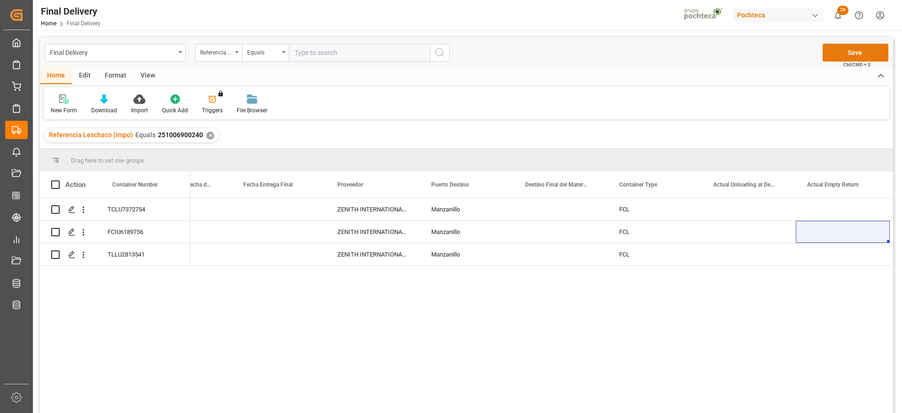
click at [854, 50] on button "Save" at bounding box center [855, 53] width 66 height 18
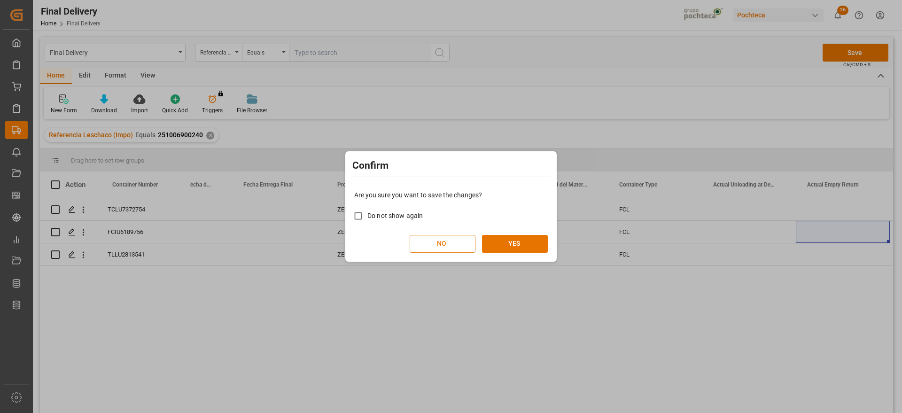
click at [453, 243] on button "NO" at bounding box center [442, 244] width 66 height 18
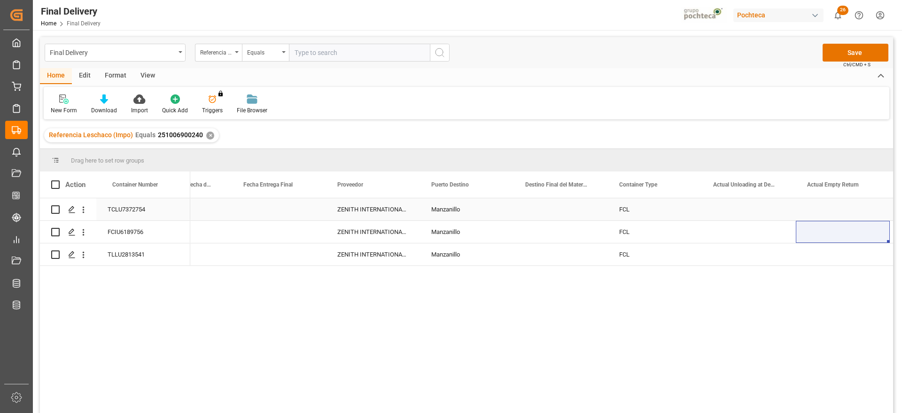
click at [761, 208] on div "Press SPACE to select this row." at bounding box center [749, 209] width 94 height 22
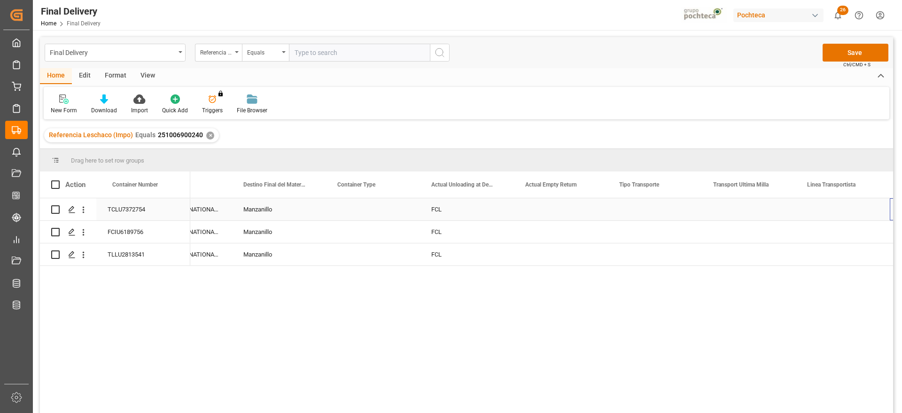
scroll to position [0, 3058]
click at [552, 221] on div "Press SPACE to select this row." at bounding box center [561, 232] width 94 height 22
click at [547, 212] on div "Press SPACE to select this row." at bounding box center [561, 209] width 94 height 22
click at [587, 210] on button "Select" at bounding box center [560, 215] width 79 height 18
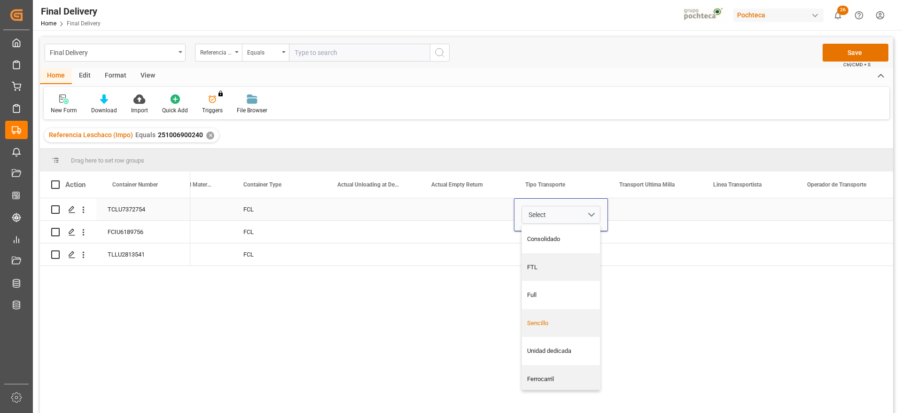
click at [567, 319] on div "Sencillo" at bounding box center [561, 322] width 68 height 9
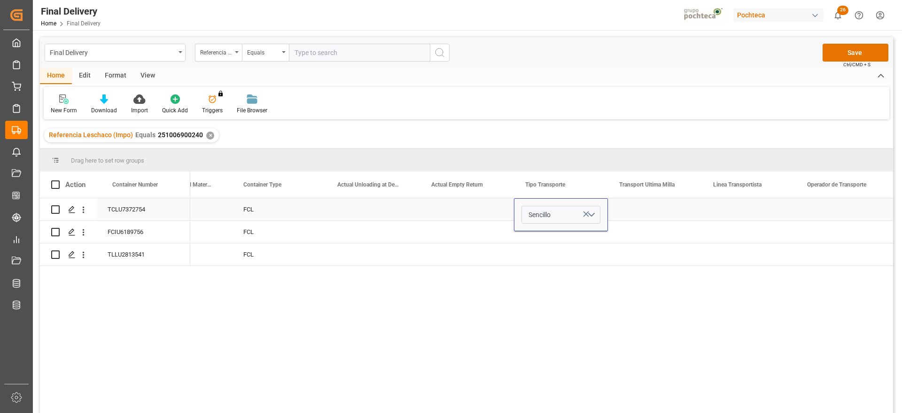
drag, startPoint x: 640, startPoint y: 211, endPoint x: 562, endPoint y: 217, distance: 78.7
click at [640, 211] on div "Press SPACE to select this row." at bounding box center [655, 209] width 94 height 22
click at [542, 213] on div "Sencillo" at bounding box center [561, 209] width 94 height 22
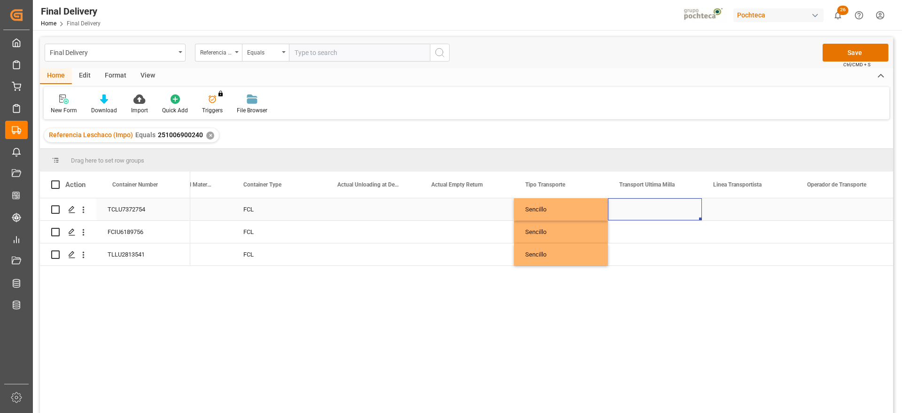
click at [641, 209] on div "Press SPACE to select this row." at bounding box center [655, 209] width 94 height 22
drag, startPoint x: 692, startPoint y: 214, endPoint x: 685, endPoint y: 216, distance: 7.4
click at [690, 216] on button "Select" at bounding box center [654, 215] width 79 height 18
click at [659, 265] on div "Pochteca" at bounding box center [655, 267] width 68 height 9
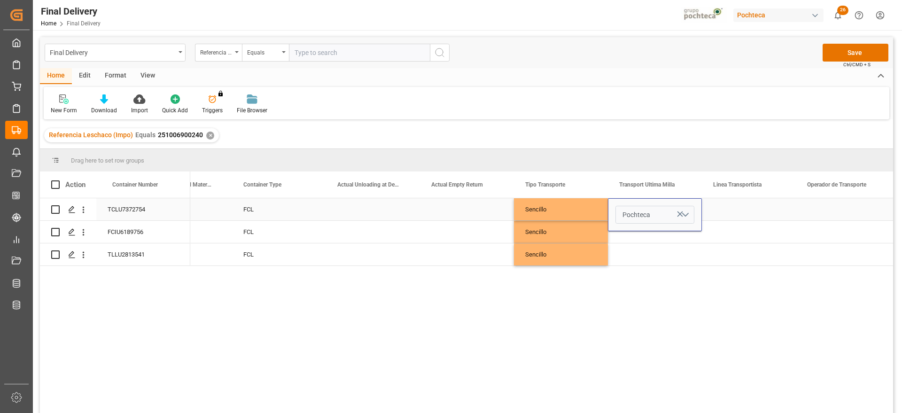
click at [689, 212] on button "Pochteca" at bounding box center [654, 215] width 79 height 18
click at [656, 240] on div "Leschaco" at bounding box center [655, 238] width 68 height 9
click at [721, 212] on div "Press SPACE to select this row." at bounding box center [749, 209] width 94 height 22
click at [661, 206] on div "Leschaco" at bounding box center [655, 209] width 94 height 22
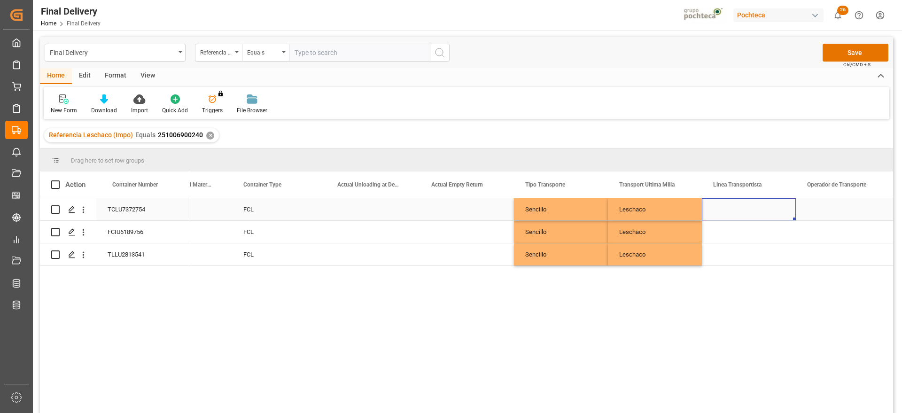
click at [750, 218] on div "Press SPACE to select this row." at bounding box center [749, 209] width 94 height 22
click at [854, 57] on button "Save" at bounding box center [855, 53] width 66 height 18
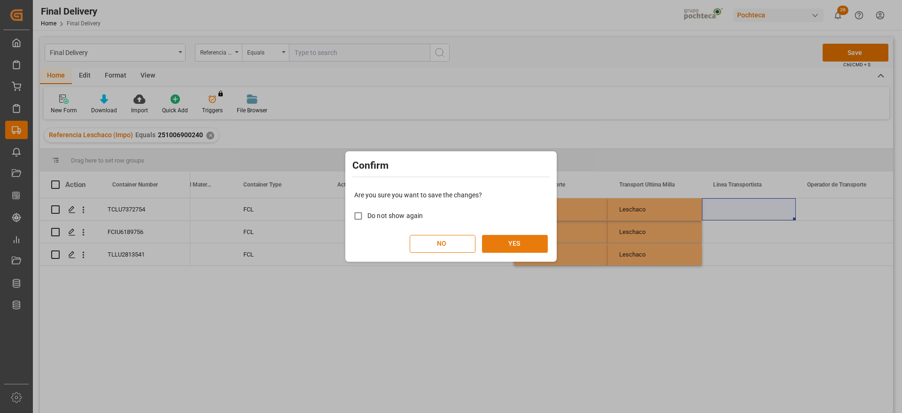
click at [518, 246] on button "YES" at bounding box center [515, 244] width 66 height 18
